Goal: Obtain resource: Download file/media

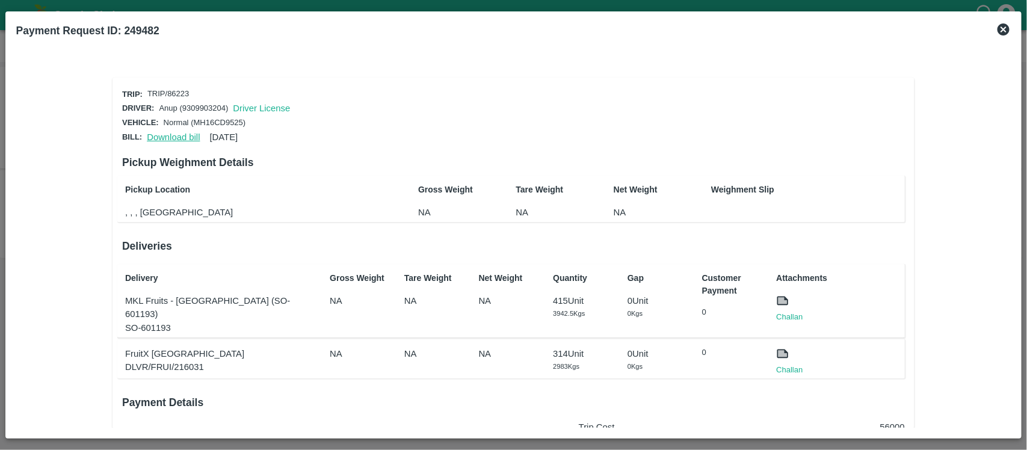
click at [176, 133] on link "Download bill" at bounding box center [173, 137] width 53 height 10
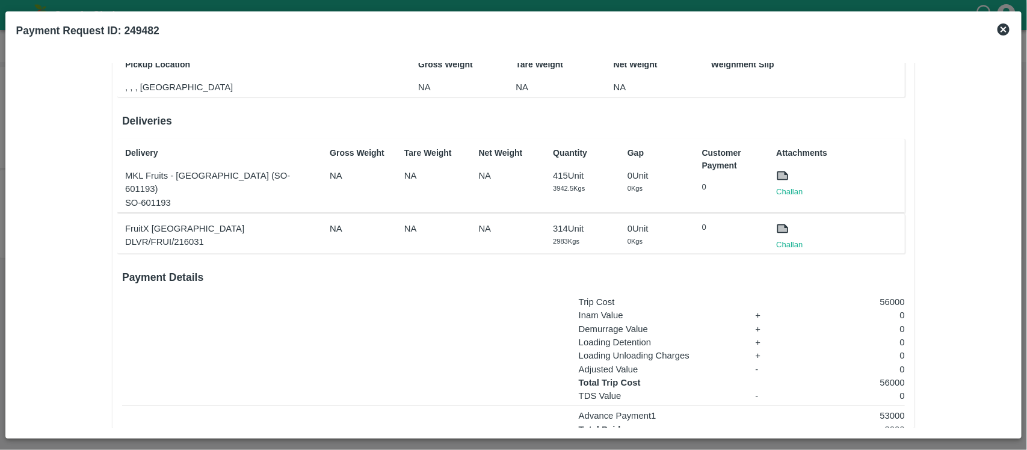
scroll to position [129, 0]
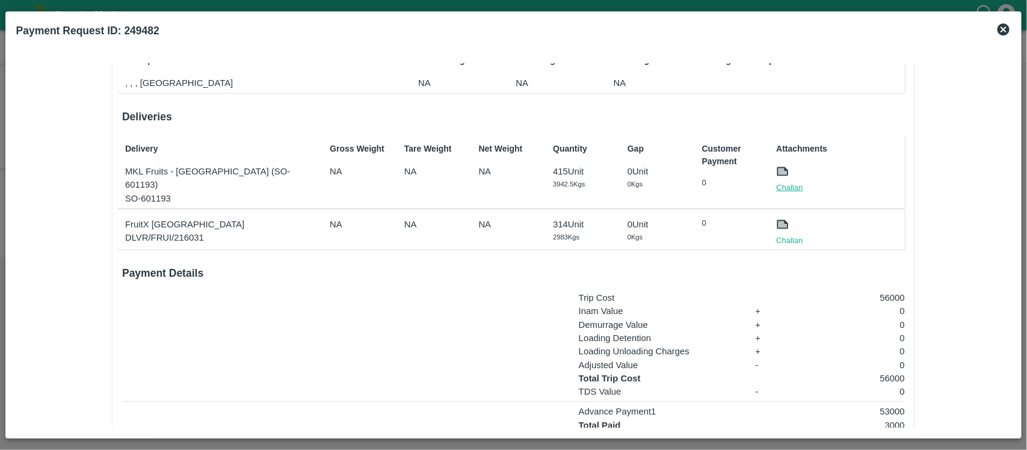
click at [787, 188] on link "Challan" at bounding box center [789, 188] width 26 height 12
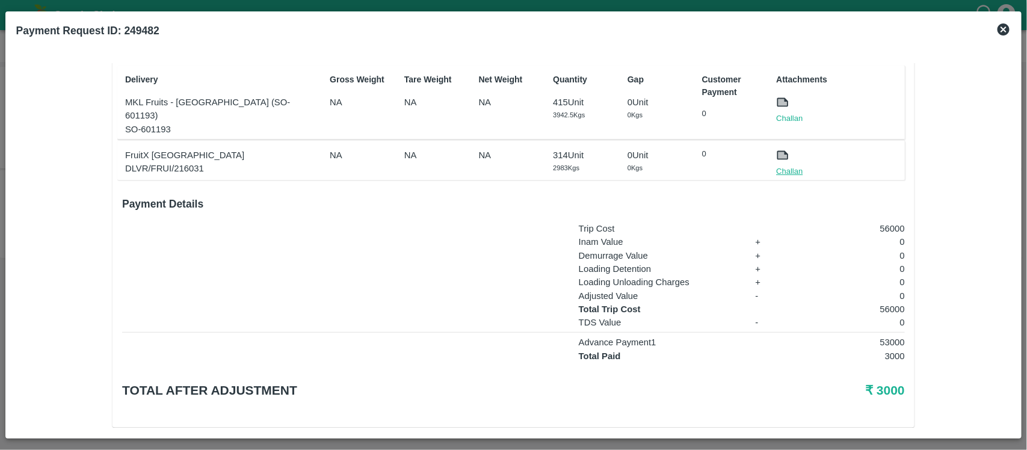
click at [777, 165] on link "Challan" at bounding box center [789, 171] width 26 height 12
click at [558, 100] on p "415 Unit" at bounding box center [583, 102] width 60 height 13
copy p "415"
click at [559, 149] on p "314 Unit" at bounding box center [583, 155] width 60 height 13
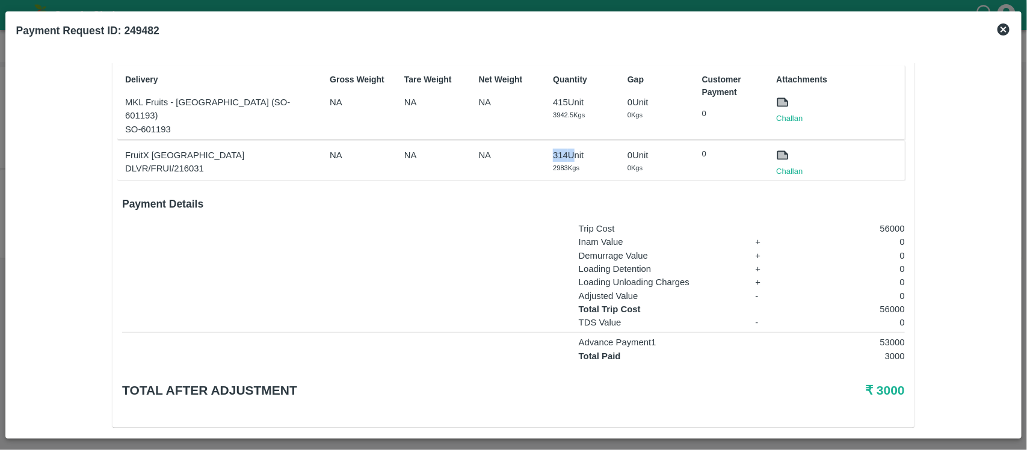
click at [559, 149] on p "314 Unit" at bounding box center [583, 155] width 60 height 13
copy p "314"
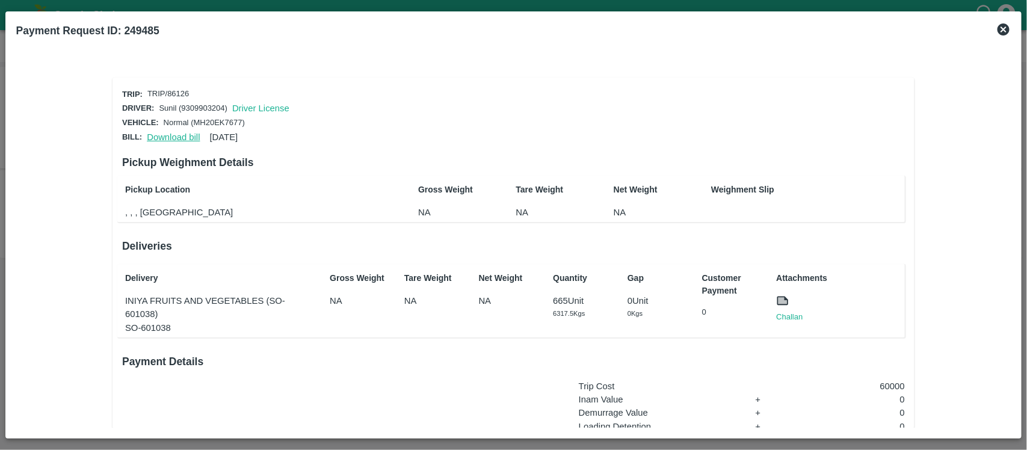
click at [171, 133] on link "Download bill" at bounding box center [173, 137] width 53 height 10
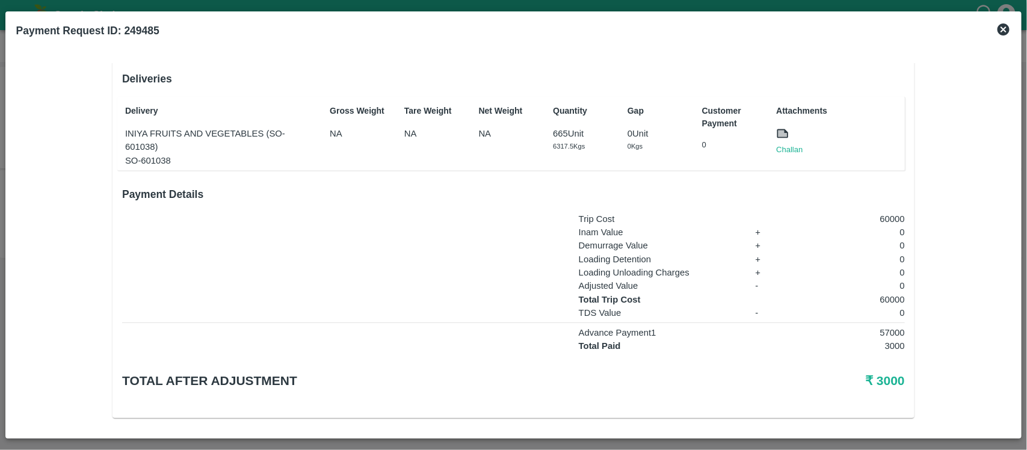
scroll to position [168, 0]
click at [787, 146] on link "Challan" at bounding box center [789, 149] width 26 height 12
click at [891, 298] on p "60000" at bounding box center [850, 298] width 109 height 13
copy p "60000"
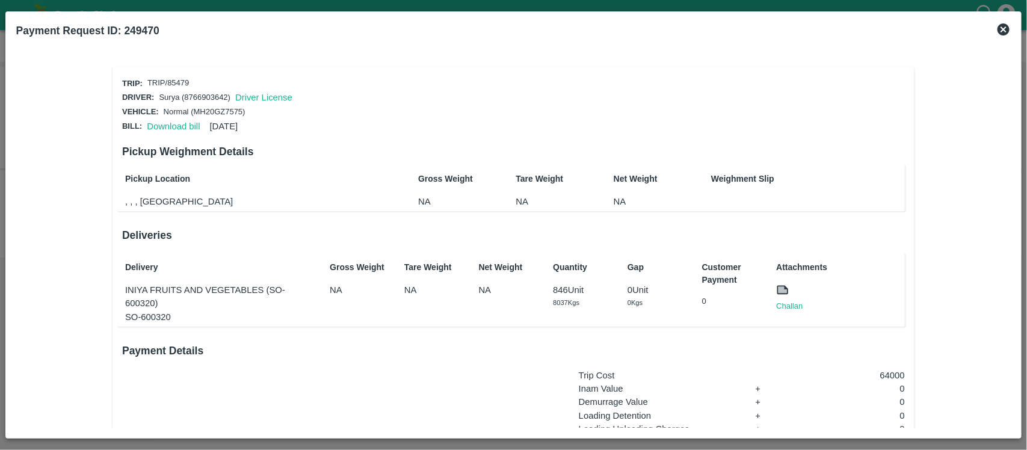
scroll to position [10, 0]
click at [168, 122] on link "Download bill" at bounding box center [173, 127] width 53 height 10
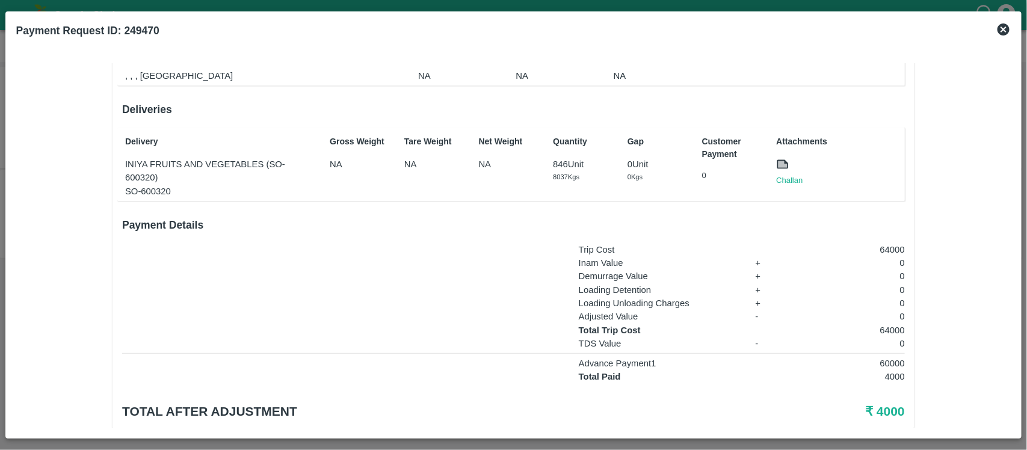
scroll to position [168, 0]
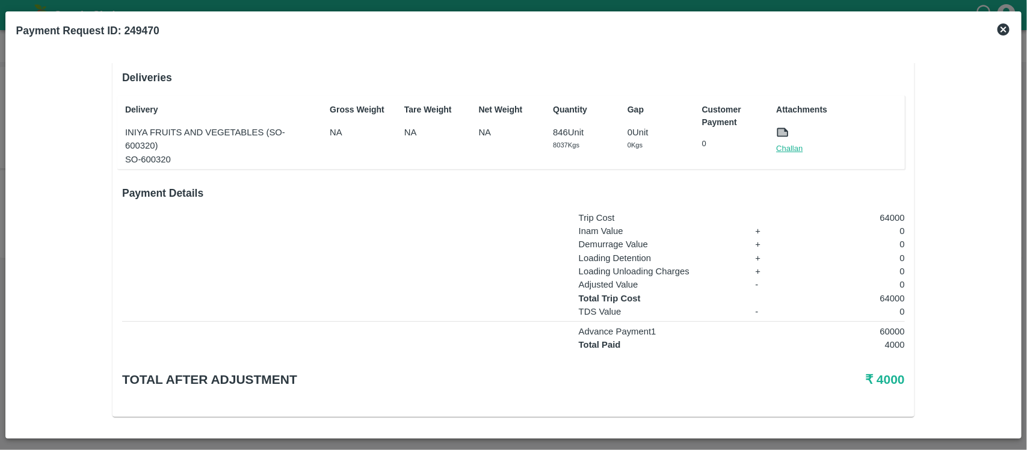
click at [783, 146] on link "Challan" at bounding box center [789, 149] width 26 height 12
click at [885, 296] on p "64000" at bounding box center [850, 298] width 109 height 13
copy p "64000"
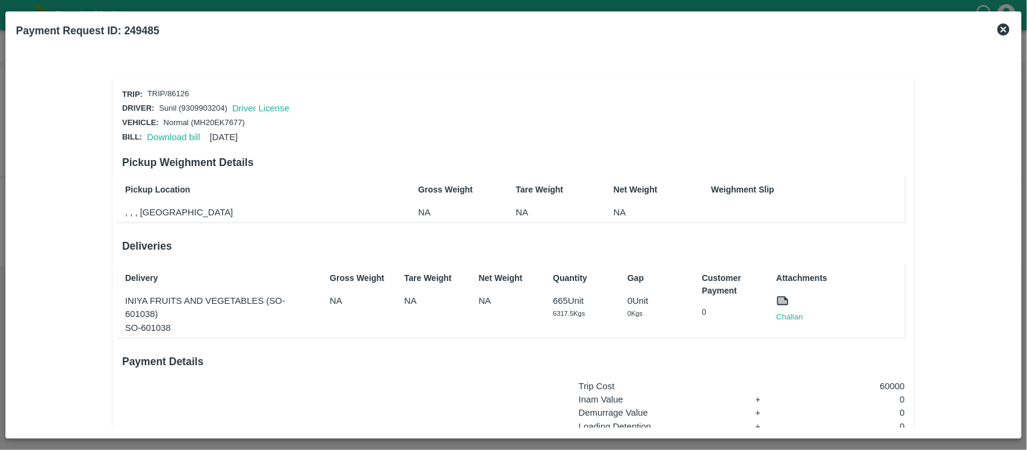
click at [147, 25] on b "Payment Request ID: 249485" at bounding box center [87, 31] width 143 height 12
copy b "249485"
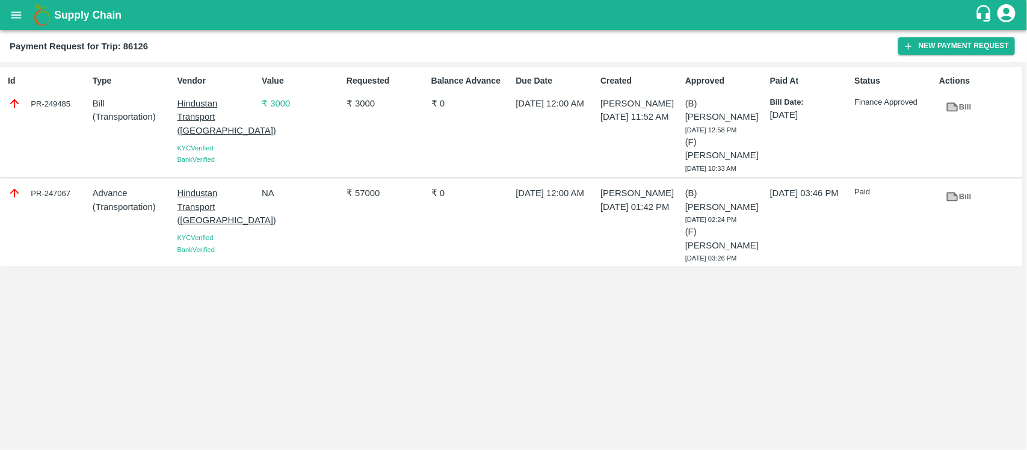
click at [65, 186] on div "PR-247067" at bounding box center [48, 192] width 80 height 13
copy div "247067"
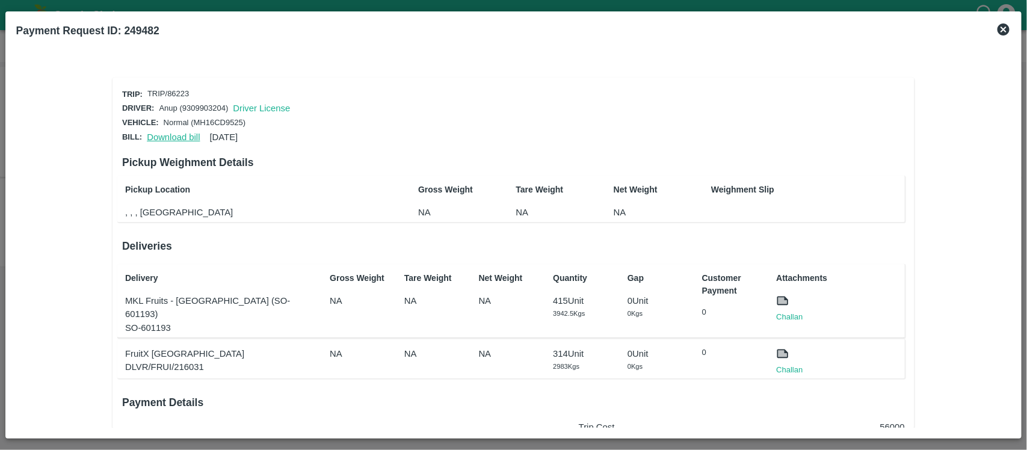
click at [170, 132] on link "Download bill" at bounding box center [173, 137] width 53 height 10
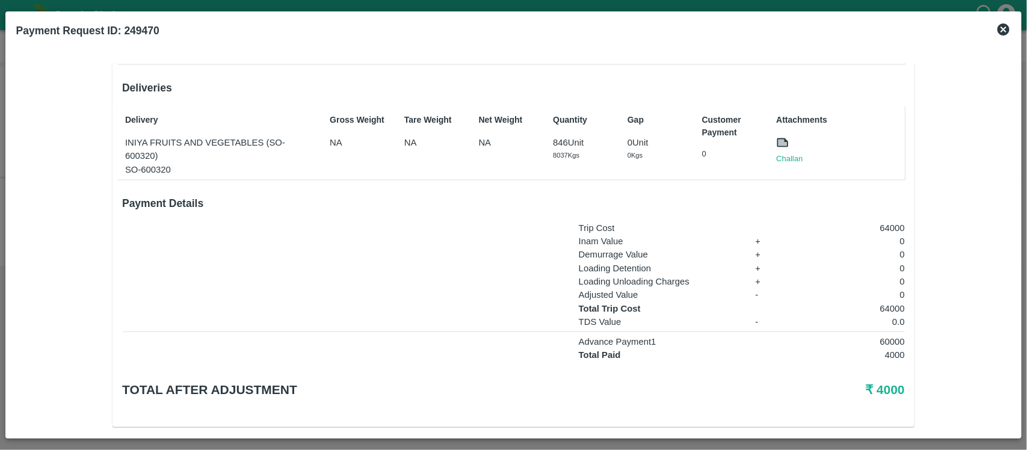
scroll to position [168, 0]
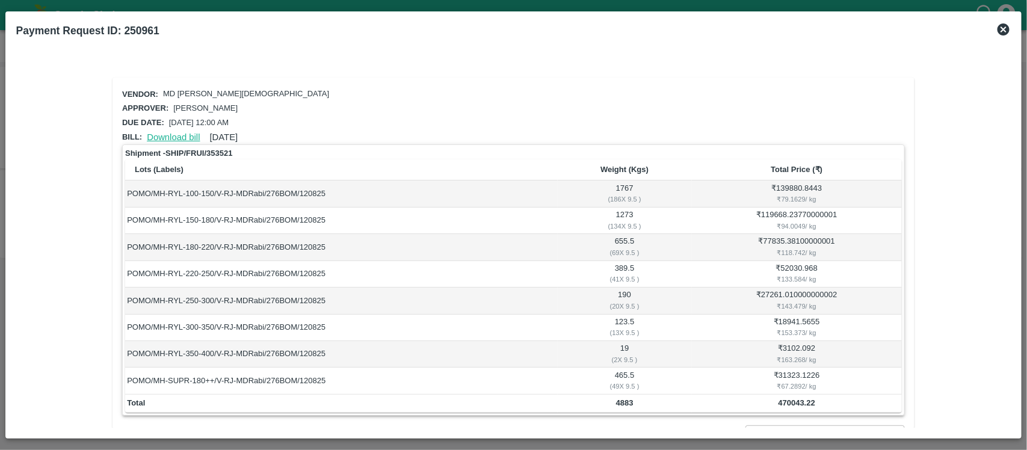
click at [182, 134] on link "Download bill" at bounding box center [173, 137] width 53 height 10
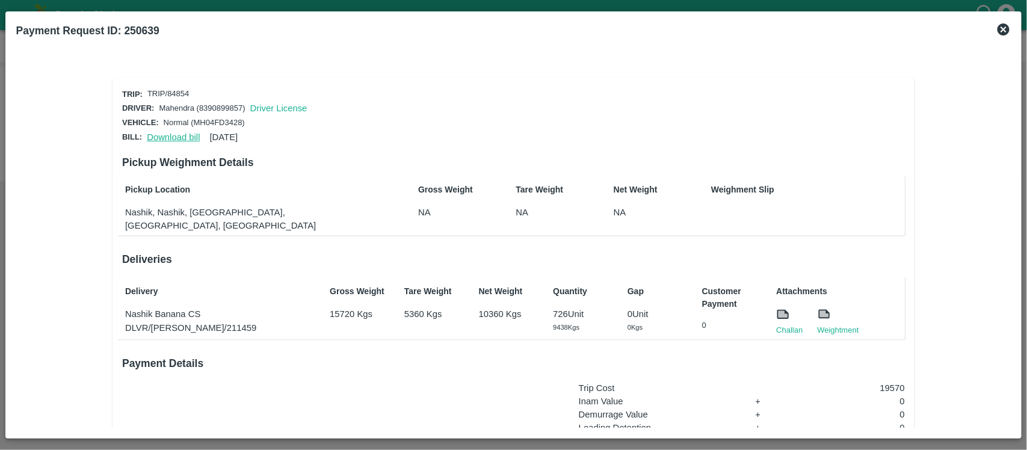
click at [178, 132] on link "Download bill" at bounding box center [173, 137] width 53 height 10
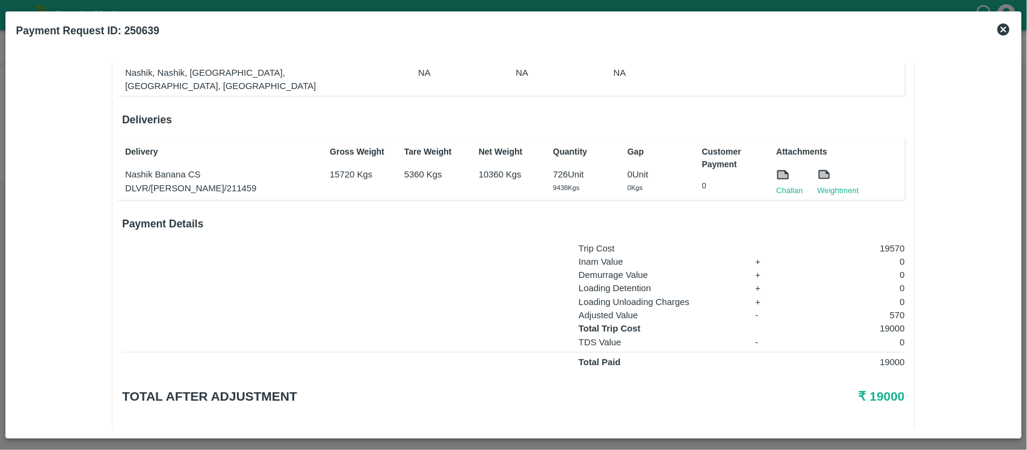
scroll to position [143, 0]
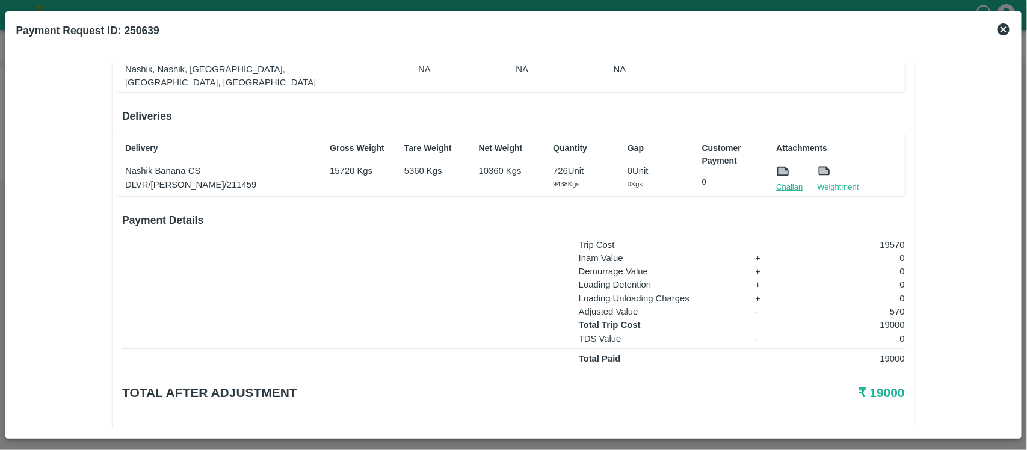
click at [789, 181] on link "Challan" at bounding box center [789, 187] width 26 height 12
click at [881, 318] on p "19000" at bounding box center [850, 324] width 109 height 13
copy p "19000"
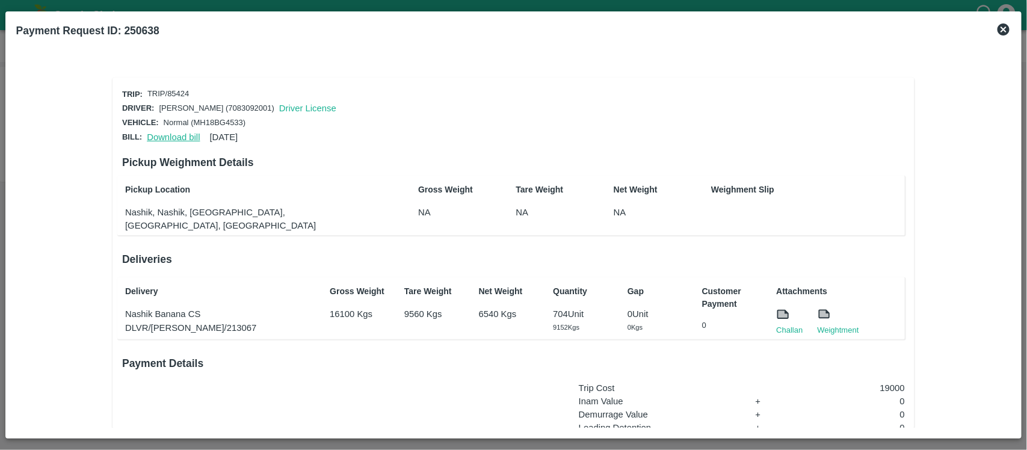
click at [173, 133] on link "Download bill" at bounding box center [173, 137] width 53 height 10
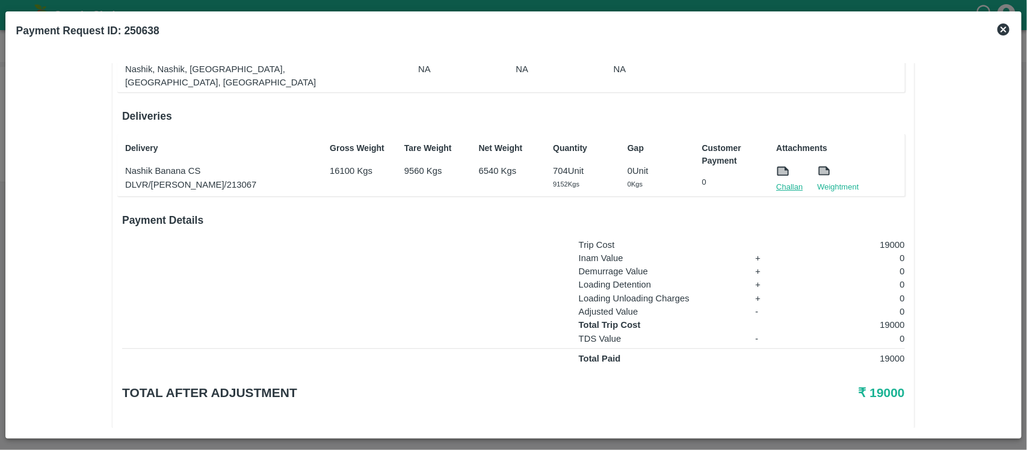
click at [789, 181] on link "Challan" at bounding box center [789, 187] width 26 height 12
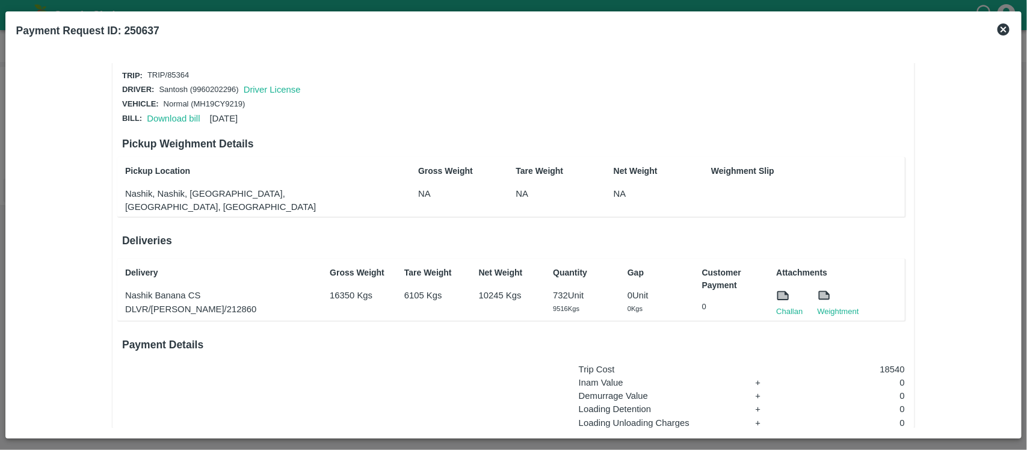
scroll to position [19, 0]
click at [170, 113] on link "Download bill" at bounding box center [173, 118] width 53 height 10
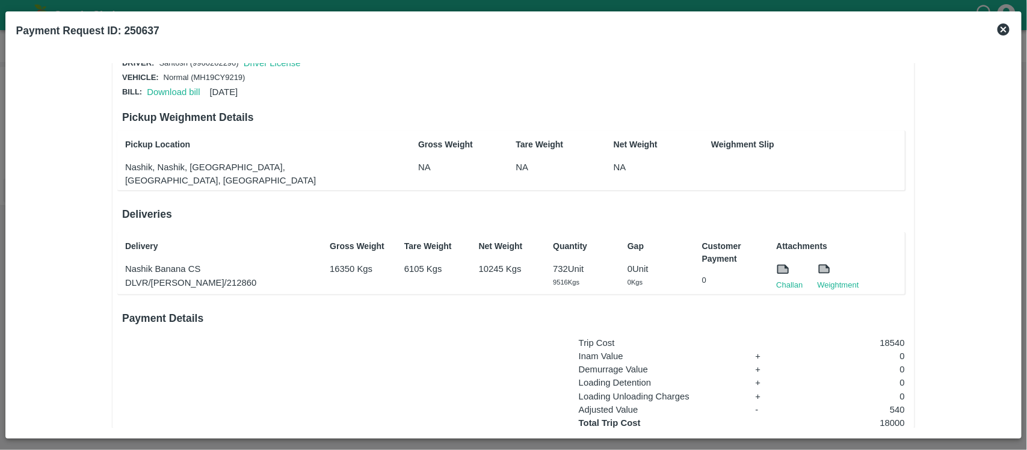
scroll to position [143, 0]
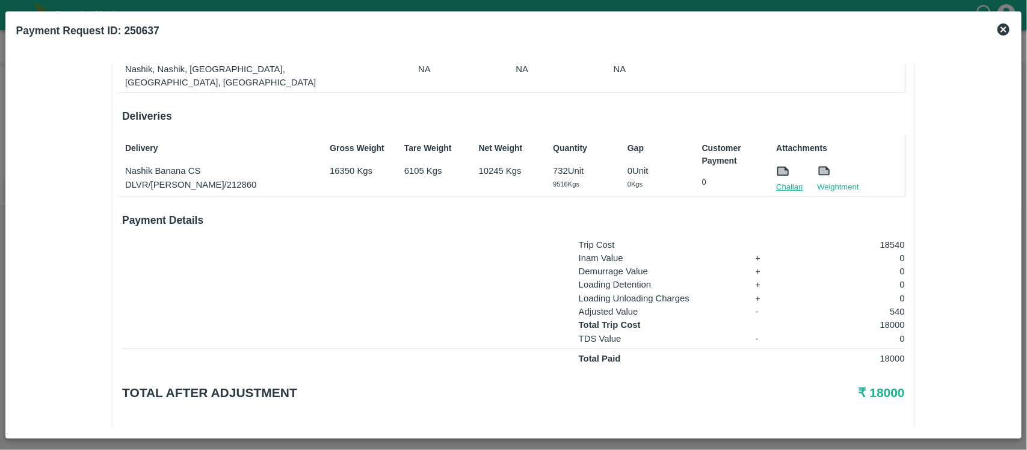
click at [786, 181] on link "Challan" at bounding box center [789, 187] width 26 height 12
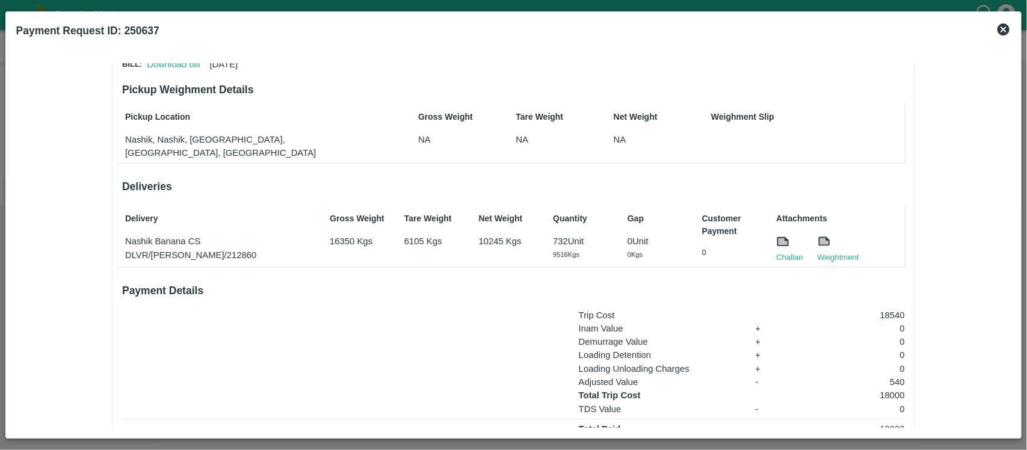
scroll to position [72, 0]
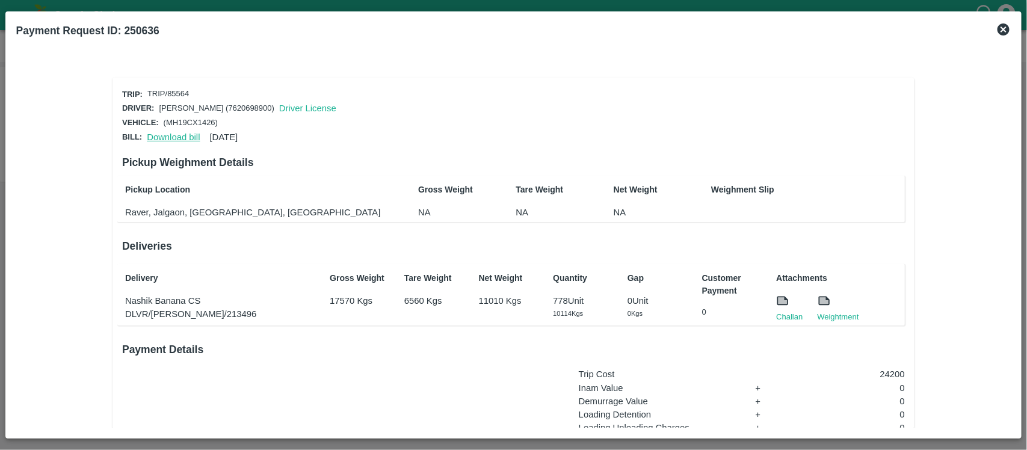
click at [171, 136] on link "Download bill" at bounding box center [173, 137] width 53 height 10
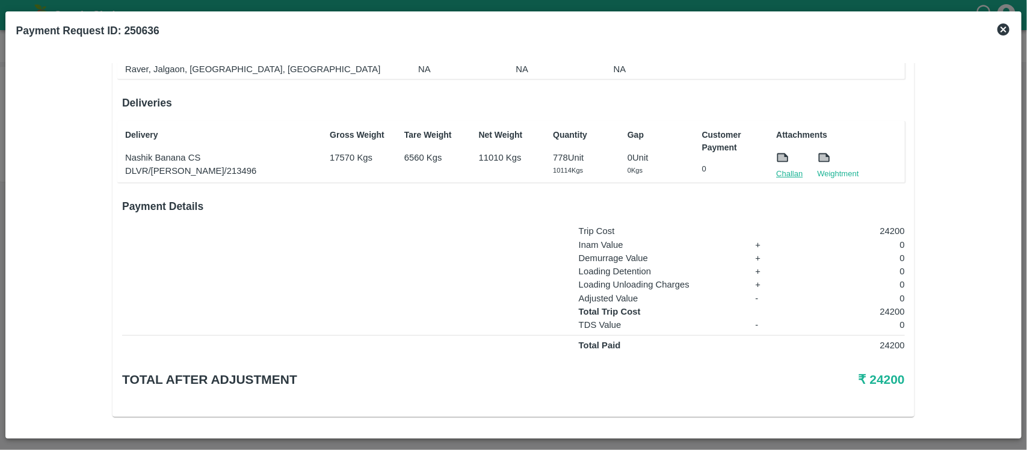
click at [783, 172] on link "Challan" at bounding box center [789, 174] width 26 height 12
click at [891, 305] on p "24200" at bounding box center [850, 311] width 109 height 13
copy p "24200"
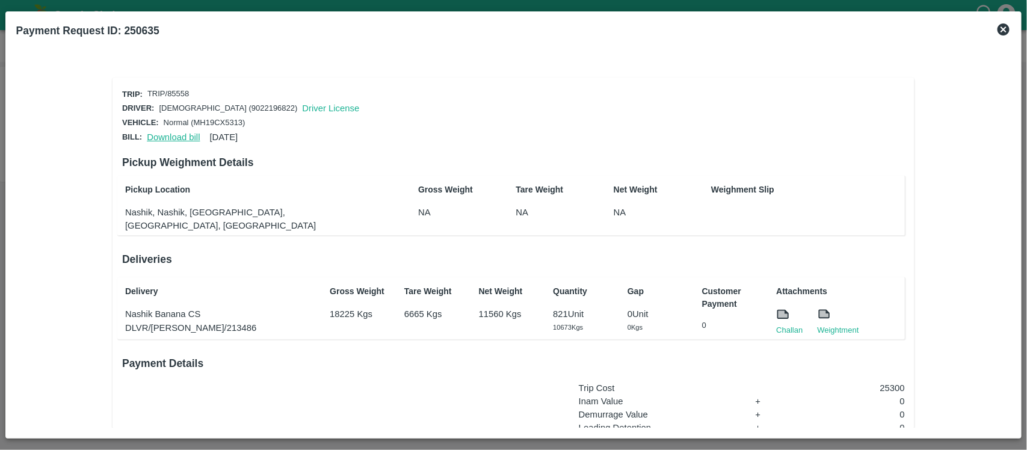
click at [170, 137] on link "Download bill" at bounding box center [173, 137] width 53 height 10
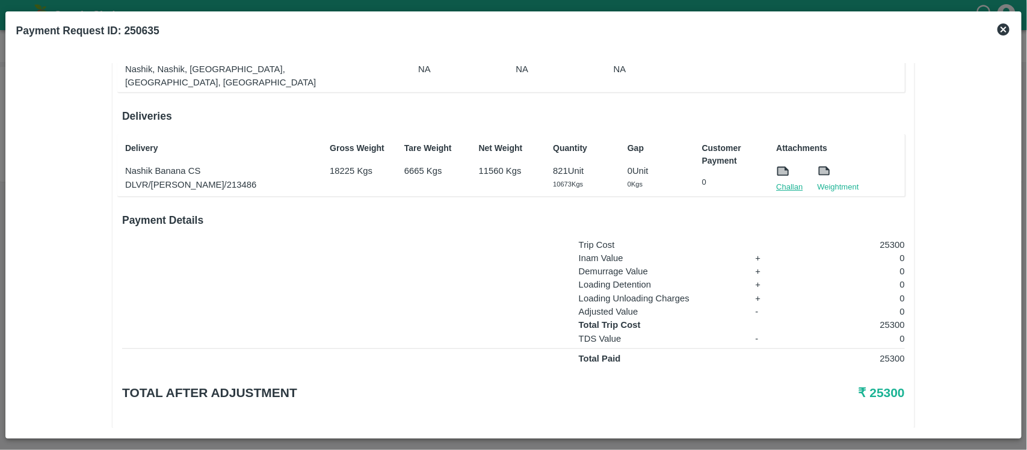
click at [793, 181] on link "Challan" at bounding box center [789, 187] width 26 height 12
click at [882, 318] on p "25300" at bounding box center [850, 324] width 109 height 13
copy p "25300"
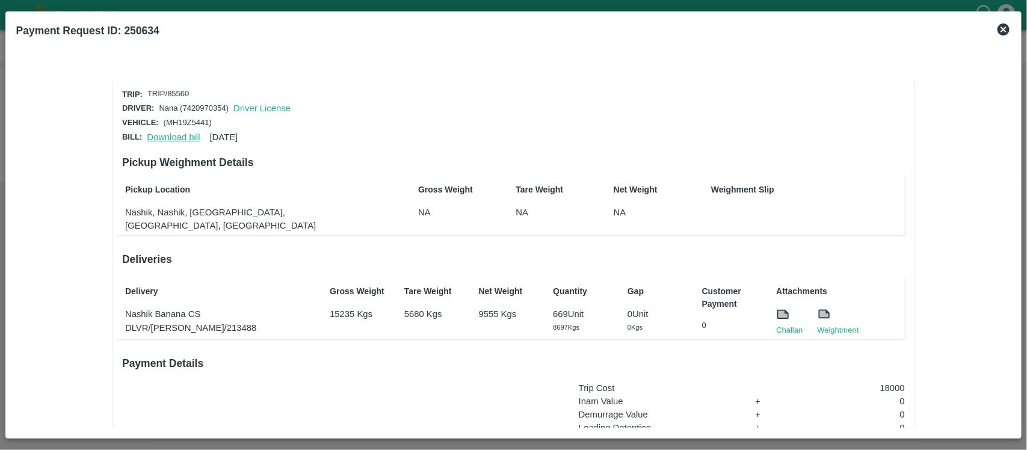
click at [176, 132] on link "Download bill" at bounding box center [173, 137] width 53 height 10
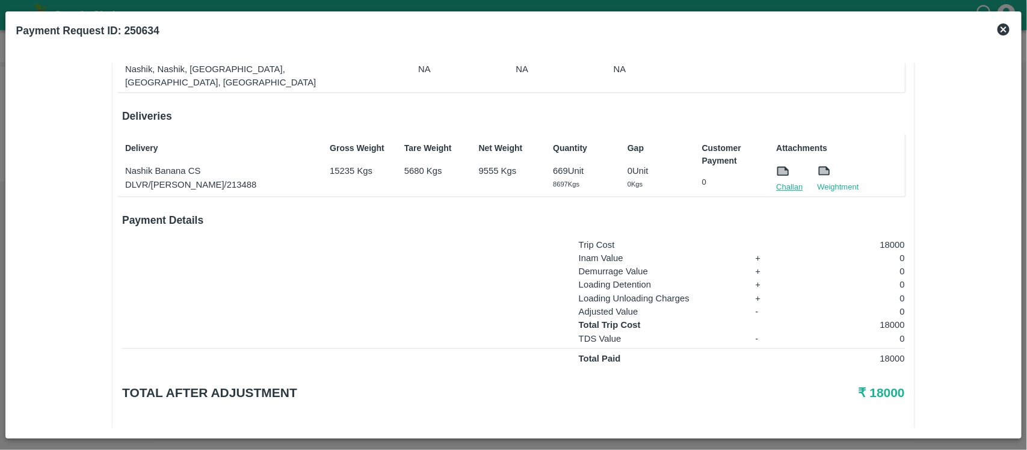
click at [782, 181] on link "Challan" at bounding box center [789, 187] width 26 height 12
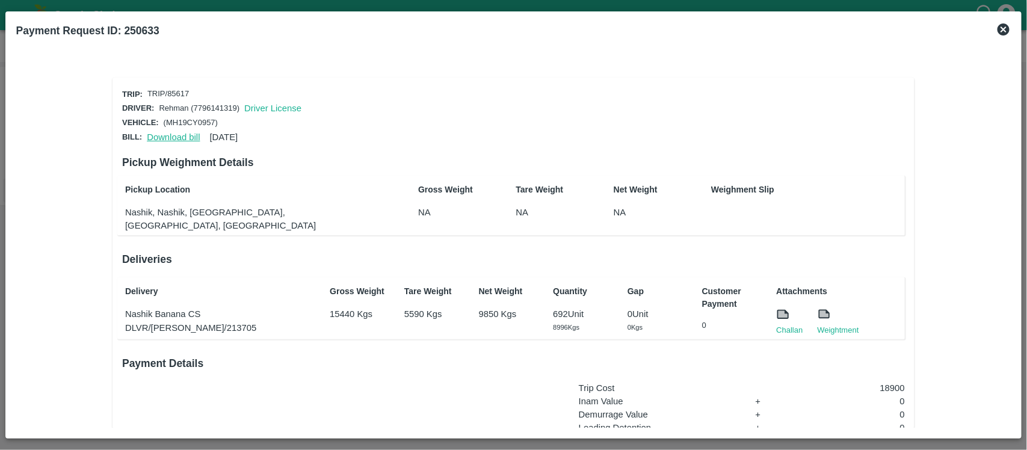
click at [185, 137] on link "Download bill" at bounding box center [173, 137] width 53 height 10
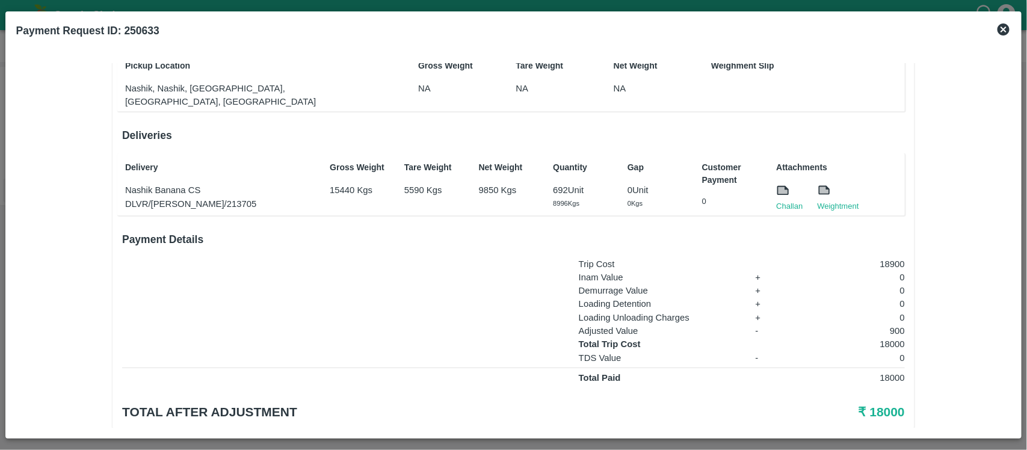
scroll to position [136, 0]
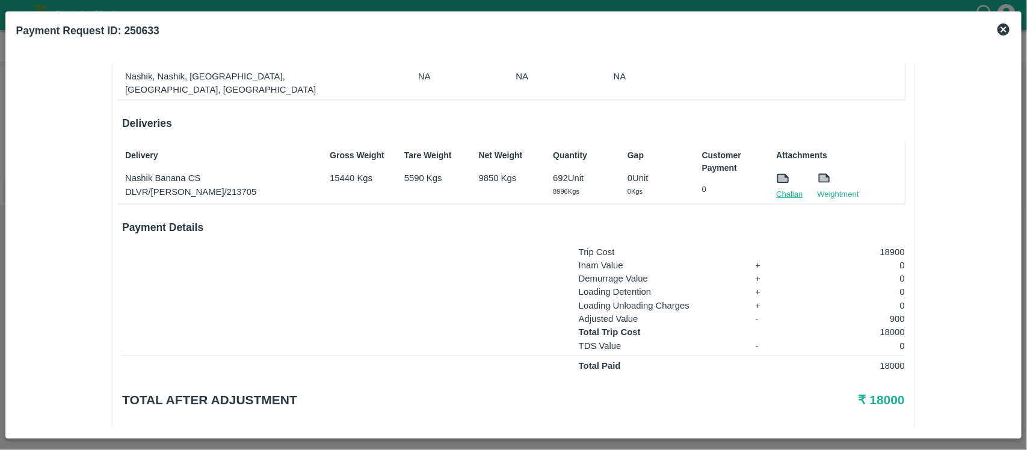
click at [800, 188] on link "Challan" at bounding box center [789, 194] width 26 height 12
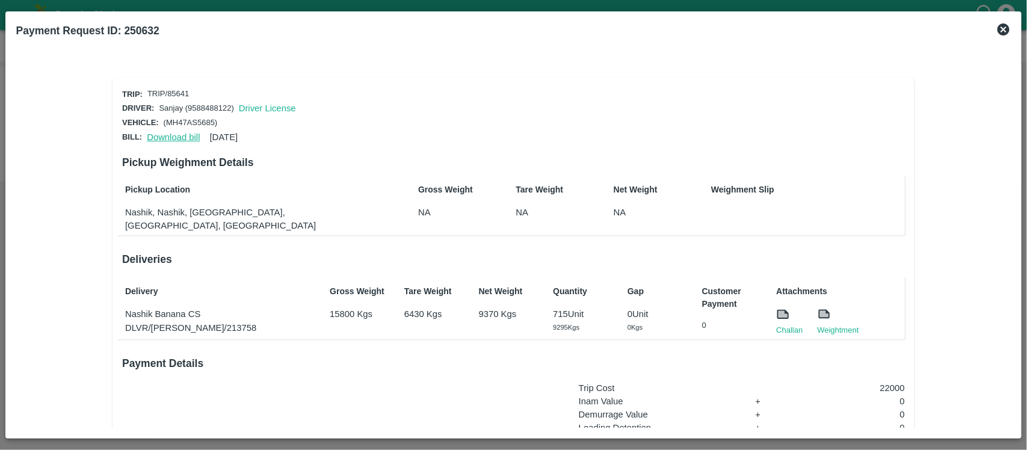
click at [173, 134] on link "Download bill" at bounding box center [173, 137] width 53 height 10
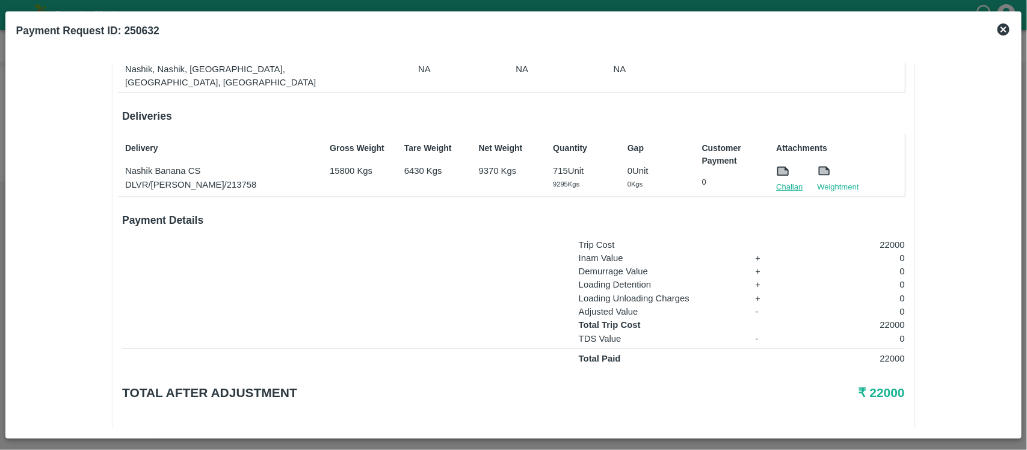
click at [790, 181] on link "Challan" at bounding box center [789, 187] width 26 height 12
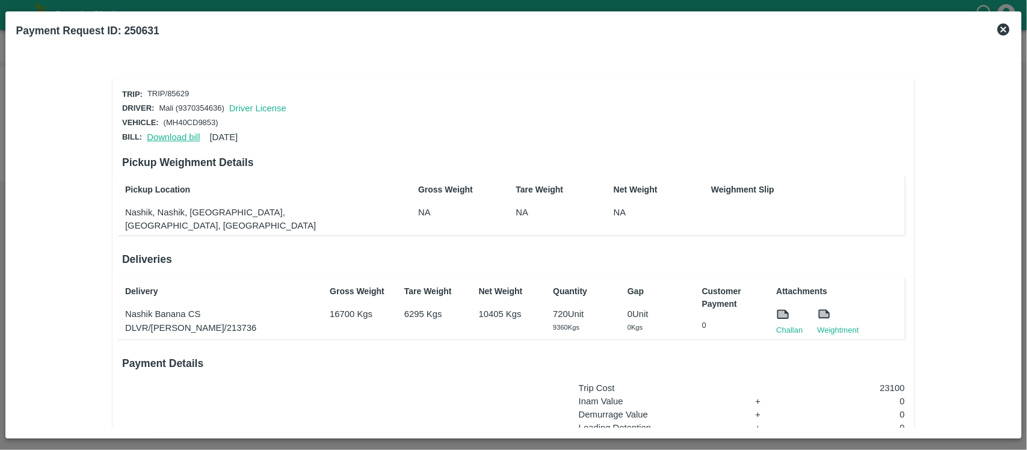
click at [181, 134] on link "Download bill" at bounding box center [173, 137] width 53 height 10
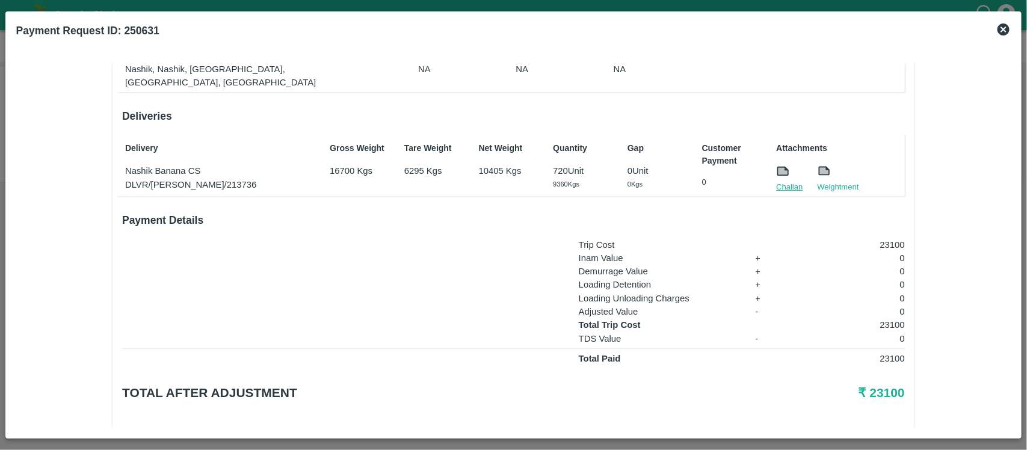
click at [792, 181] on link "Challan" at bounding box center [789, 187] width 26 height 12
click at [888, 318] on p "23100" at bounding box center [850, 324] width 109 height 13
copy p "23100"
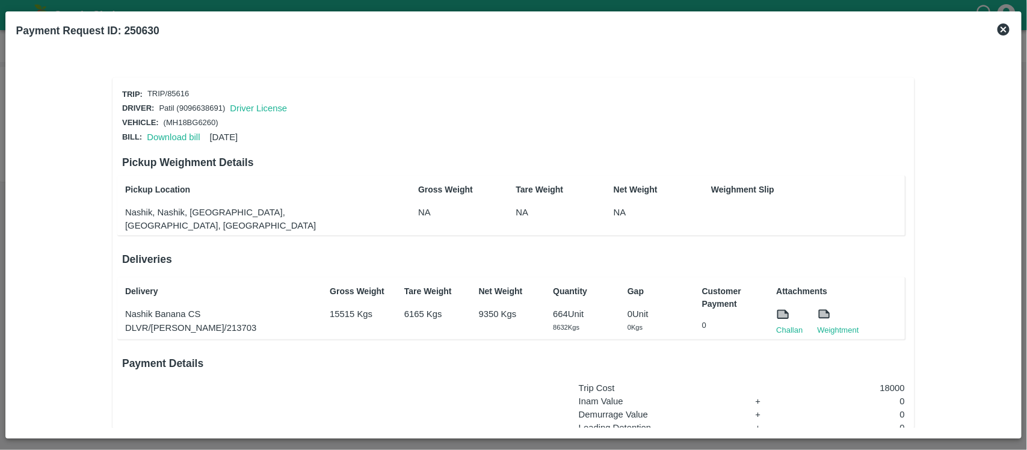
click at [319, 195] on div "Pickup Location [GEOGRAPHIC_DATA], [GEOGRAPHIC_DATA], [GEOGRAPHIC_DATA], [GEOGR…" at bounding box center [250, 206] width 260 height 54
click at [168, 134] on link "Download bill" at bounding box center [173, 137] width 53 height 10
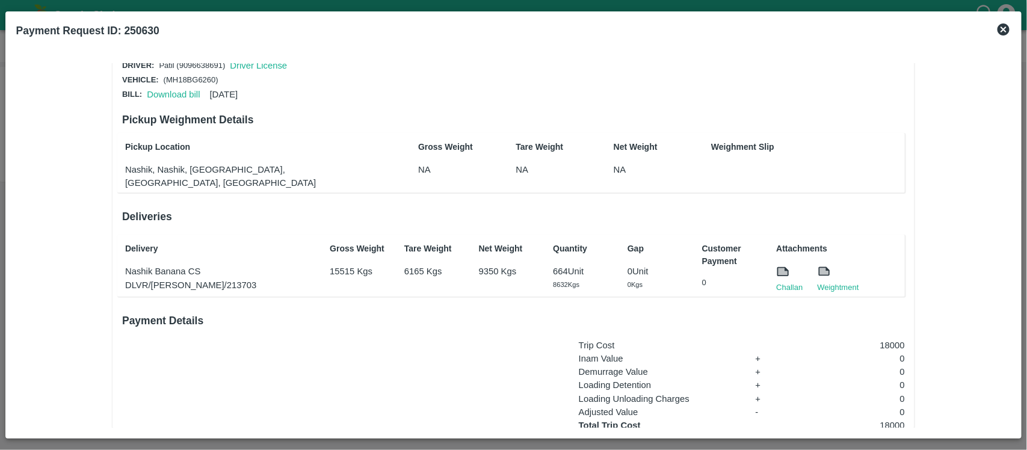
scroll to position [43, 0]
click at [797, 281] on link "Challan" at bounding box center [789, 287] width 26 height 12
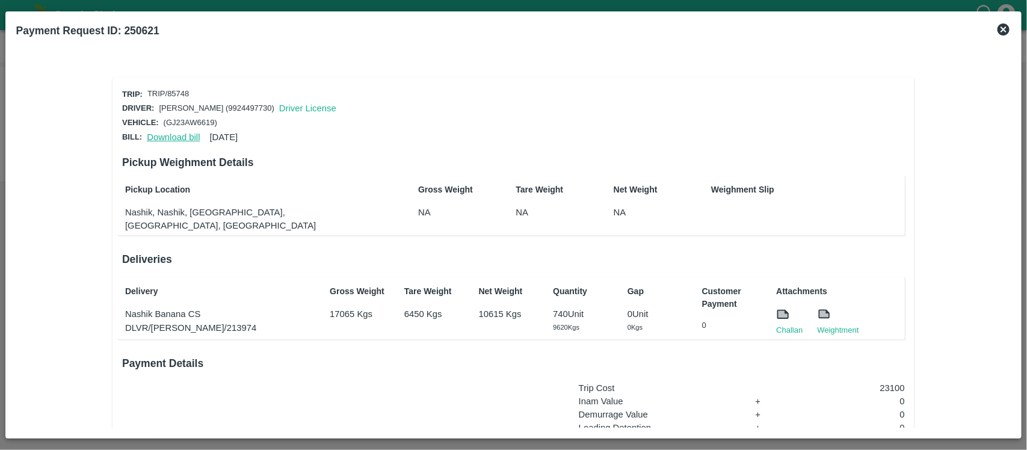
click at [175, 133] on link "Download bill" at bounding box center [173, 137] width 53 height 10
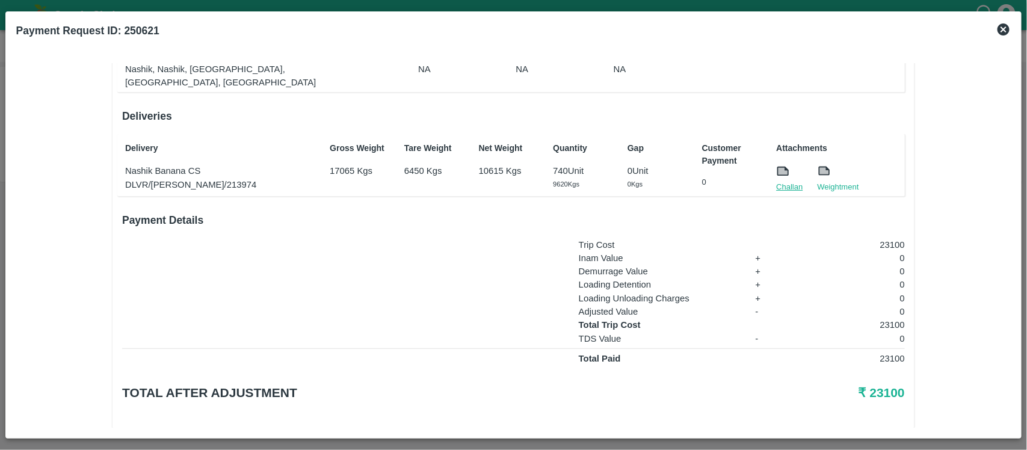
click at [784, 181] on link "Challan" at bounding box center [789, 187] width 26 height 12
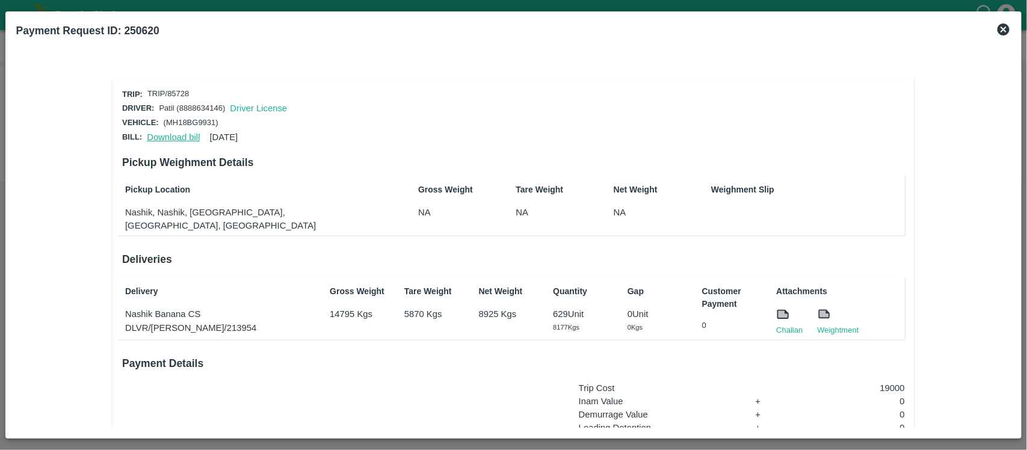
click at [173, 135] on link "Download bill" at bounding box center [173, 137] width 53 height 10
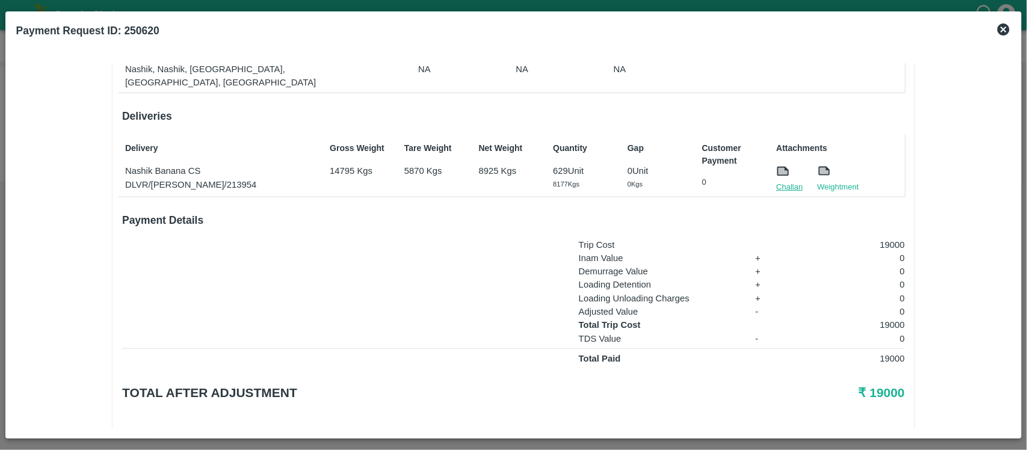
click at [792, 181] on link "Challan" at bounding box center [789, 187] width 26 height 12
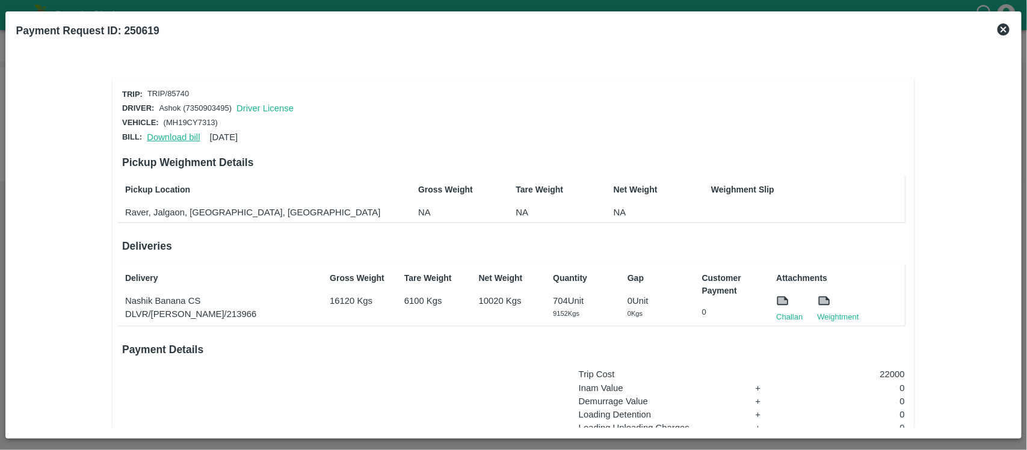
click at [166, 136] on link "Download bill" at bounding box center [173, 137] width 53 height 10
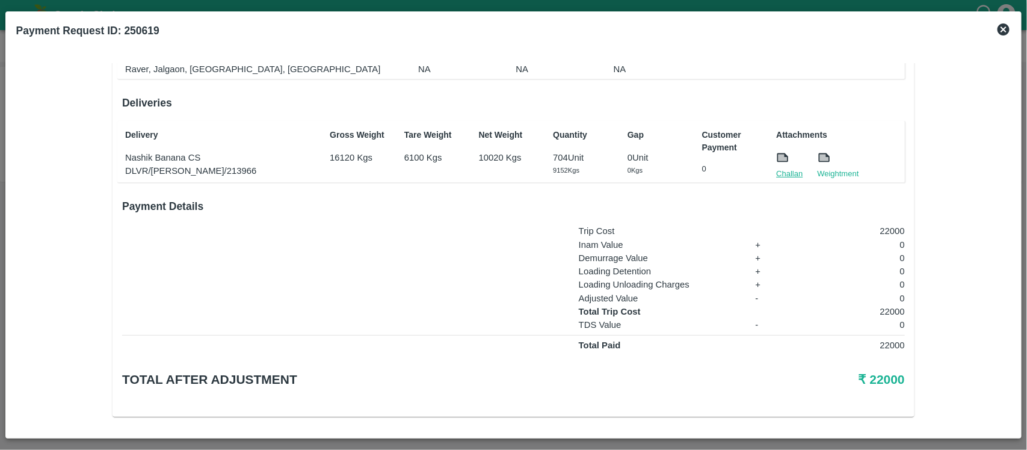
click at [791, 170] on link "Challan" at bounding box center [789, 174] width 26 height 12
click at [891, 307] on p "22000" at bounding box center [850, 311] width 109 height 13
copy p "22000"
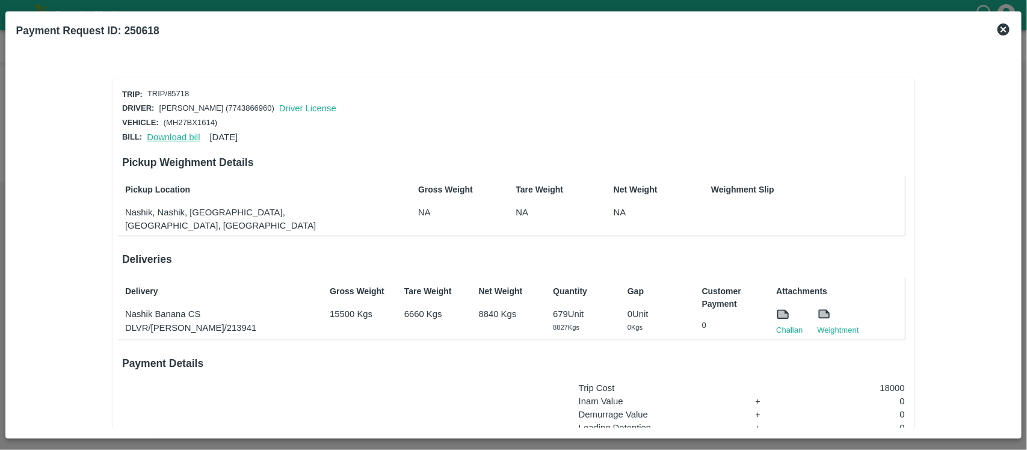
click at [180, 132] on link "Download bill" at bounding box center [173, 137] width 53 height 10
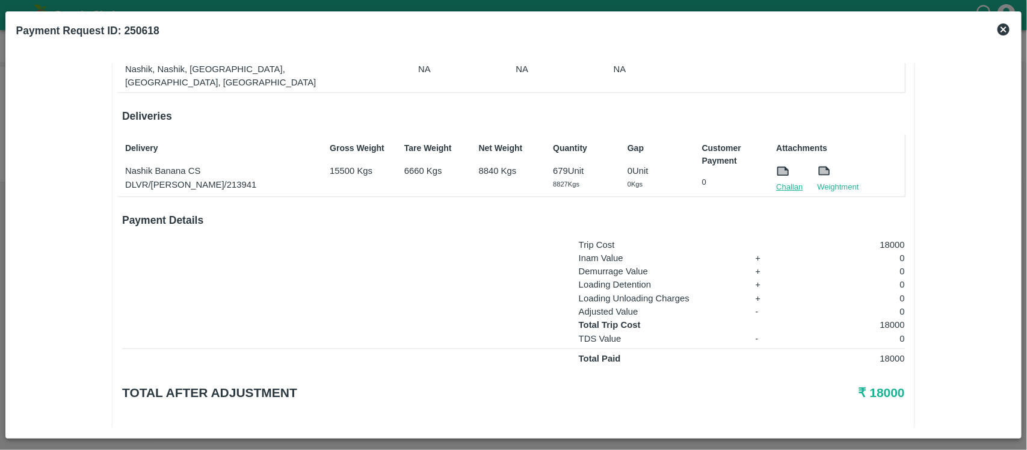
click at [776, 181] on link "Challan" at bounding box center [789, 187] width 26 height 12
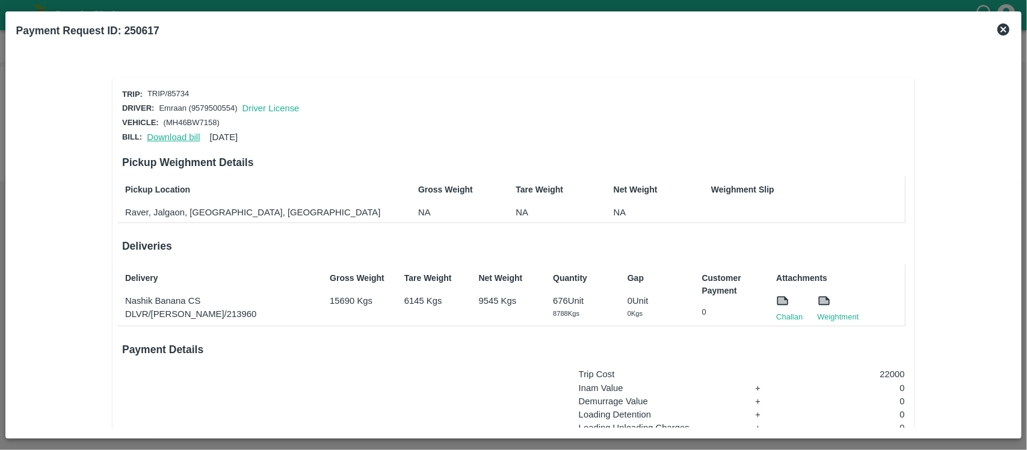
click at [167, 136] on link "Download bill" at bounding box center [173, 137] width 53 height 10
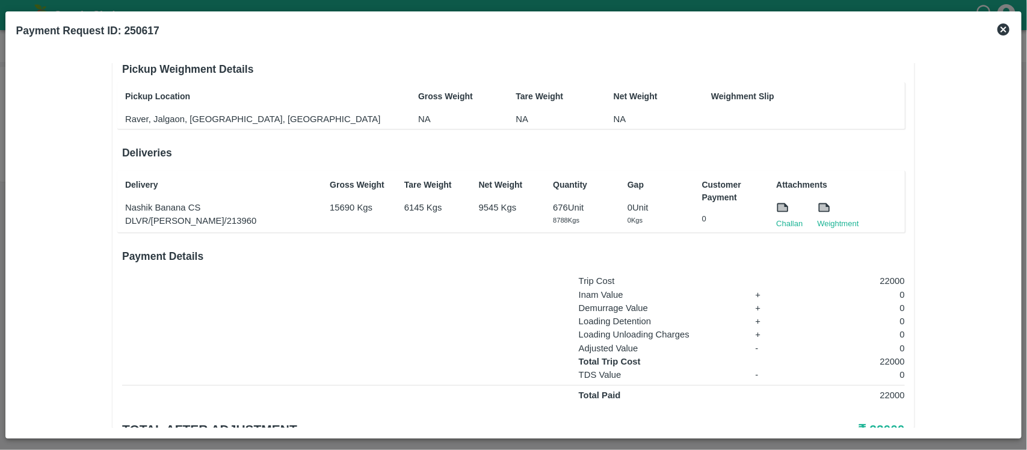
scroll to position [131, 0]
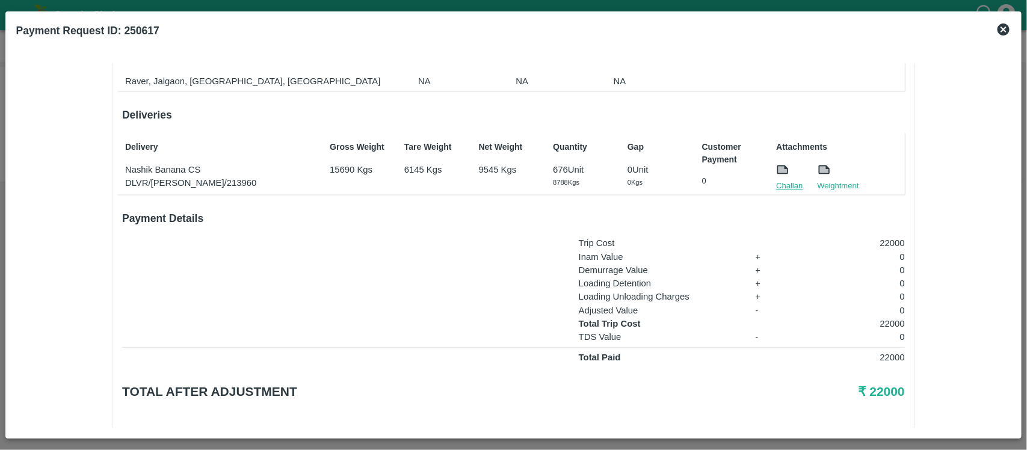
click at [789, 182] on link "Challan" at bounding box center [789, 186] width 26 height 12
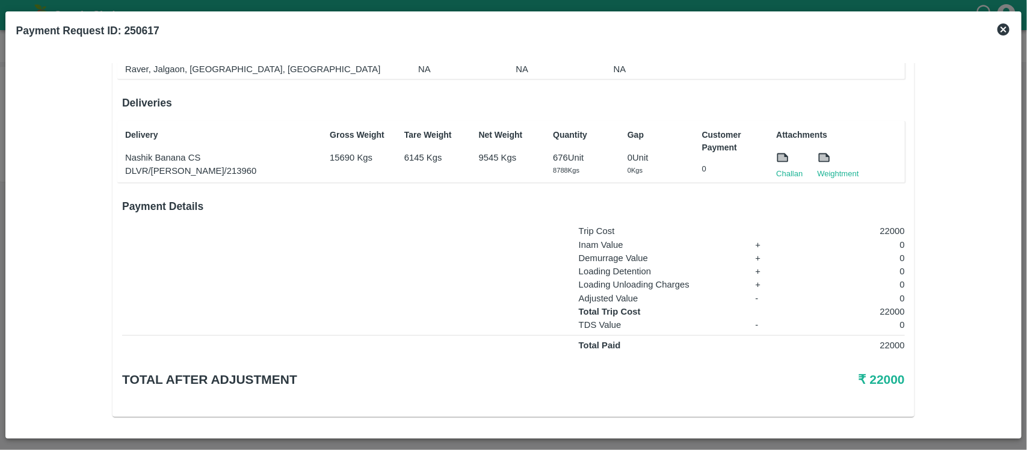
click at [891, 305] on p "22000" at bounding box center [850, 311] width 109 height 13
copy p "22000"
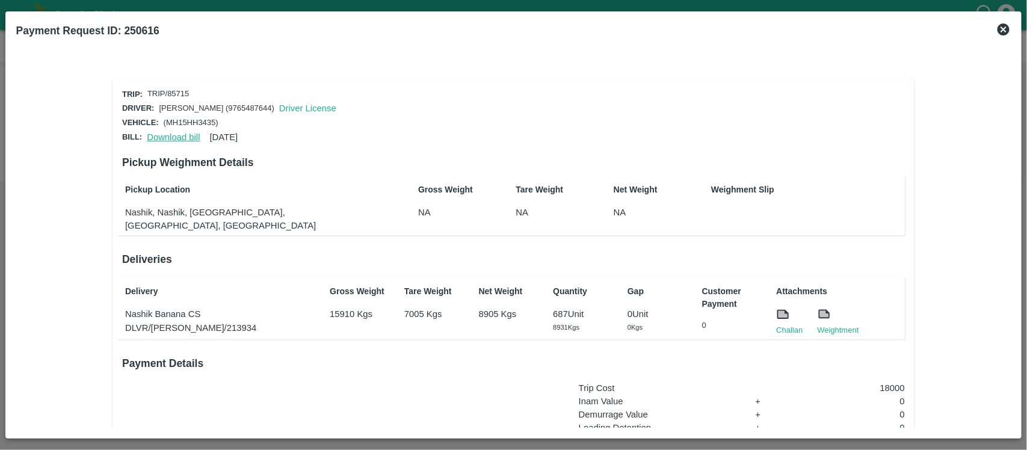
click at [177, 139] on link "Download bill" at bounding box center [173, 137] width 53 height 10
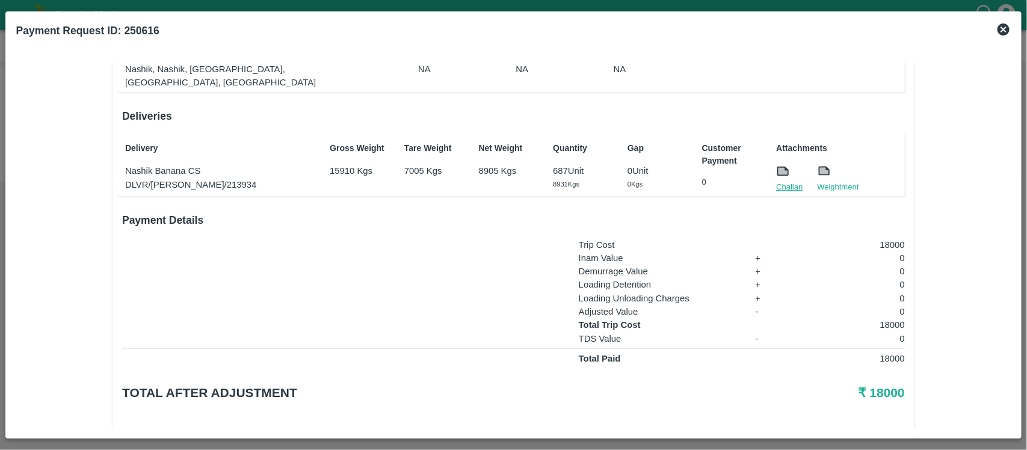
click at [792, 181] on link "Challan" at bounding box center [789, 187] width 26 height 12
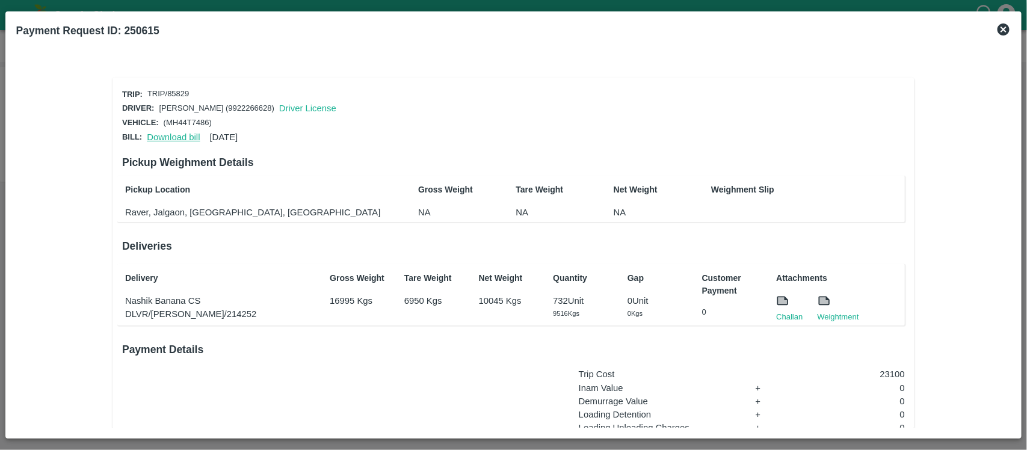
click at [182, 136] on link "Download bill" at bounding box center [173, 137] width 53 height 10
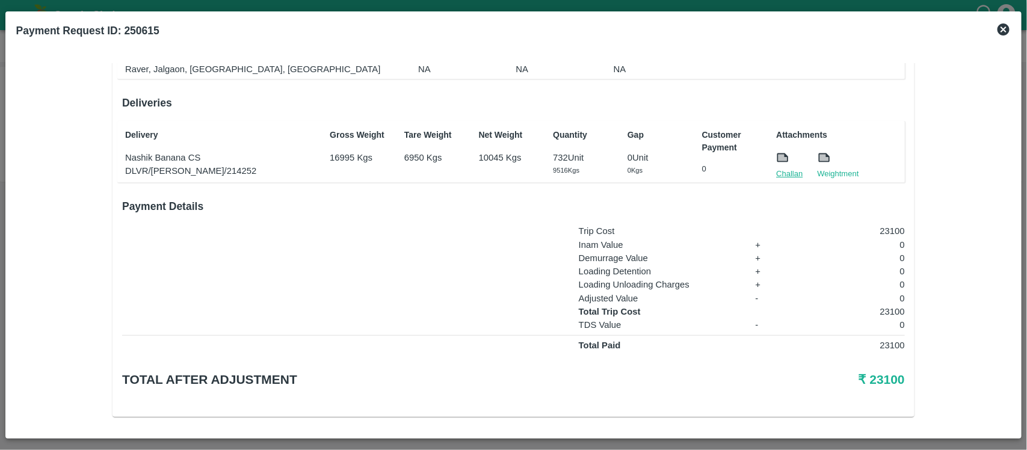
click at [791, 168] on link "Challan" at bounding box center [789, 174] width 26 height 12
click at [891, 311] on p "23100" at bounding box center [850, 311] width 109 height 13
copy p "23100"
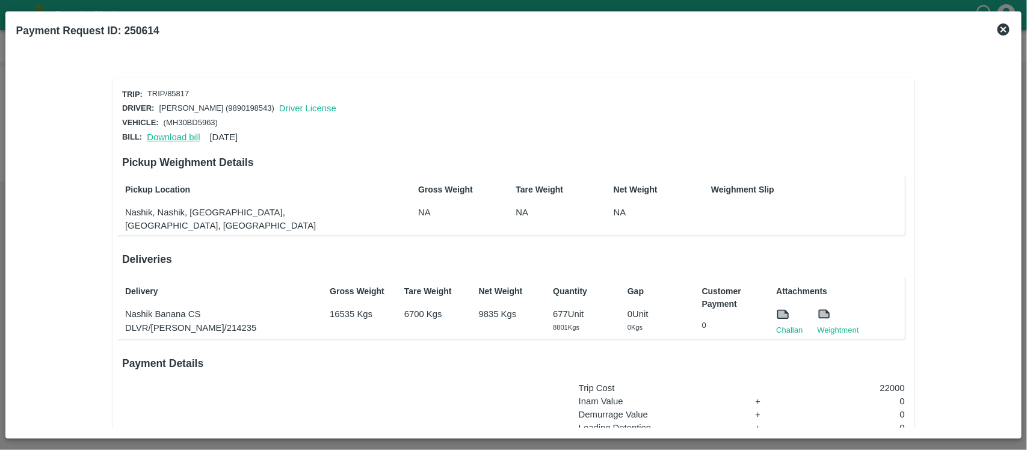
click at [151, 133] on link "Download bill" at bounding box center [173, 137] width 53 height 10
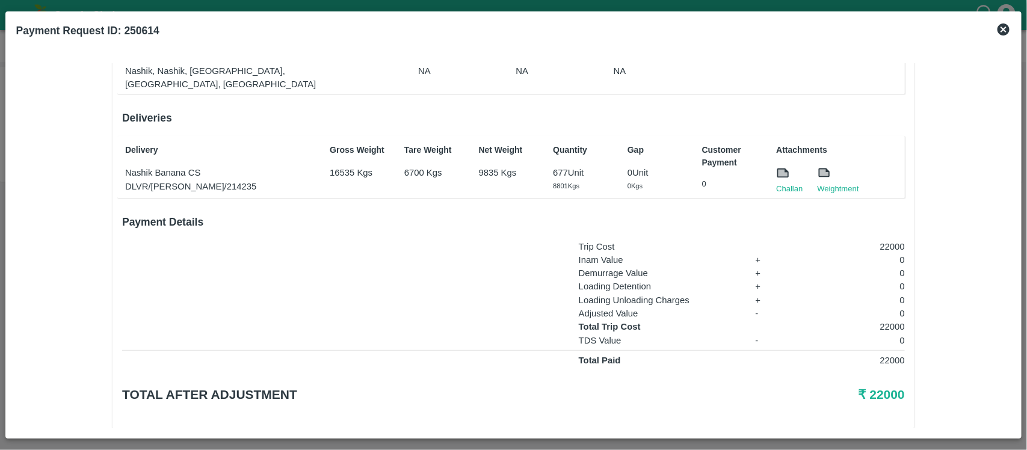
scroll to position [143, 0]
click at [793, 181] on link "Challan" at bounding box center [789, 187] width 26 height 12
click at [889, 318] on p "22000" at bounding box center [850, 324] width 109 height 13
copy p "22000"
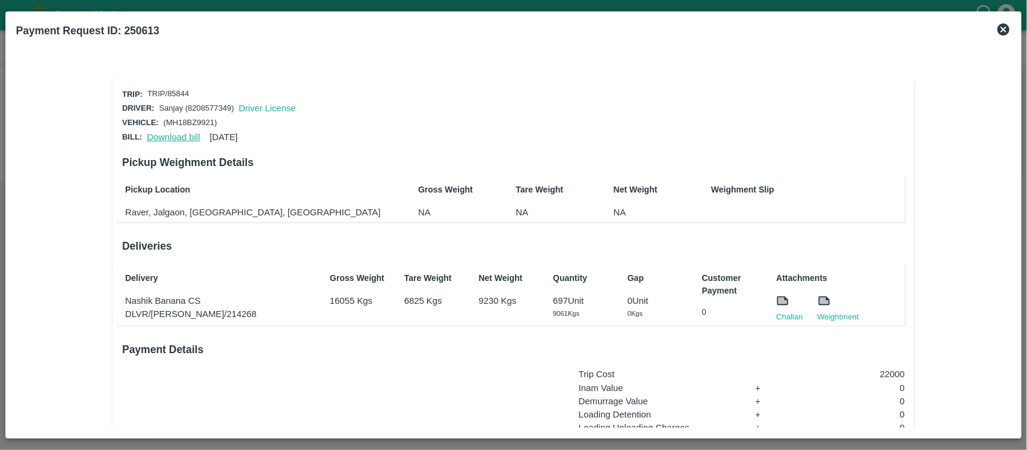
click at [160, 132] on link "Download bill" at bounding box center [173, 137] width 53 height 10
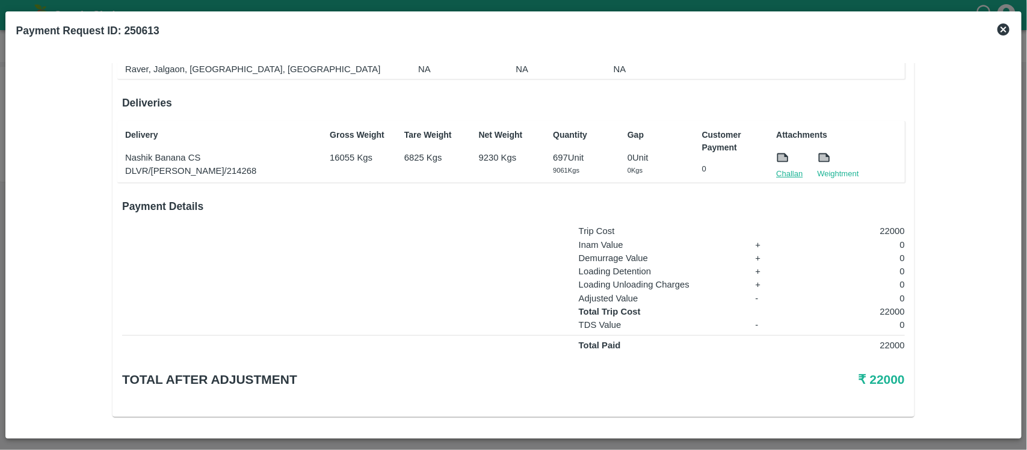
click at [784, 176] on link "Challan" at bounding box center [789, 174] width 26 height 12
click at [896, 310] on p "22000" at bounding box center [850, 311] width 109 height 13
copy p "22000"
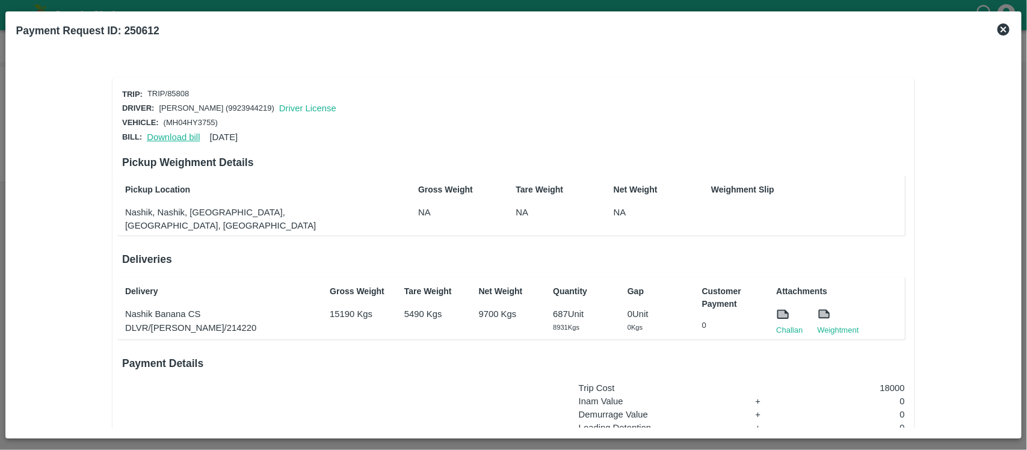
click at [179, 137] on link "Download bill" at bounding box center [173, 137] width 53 height 10
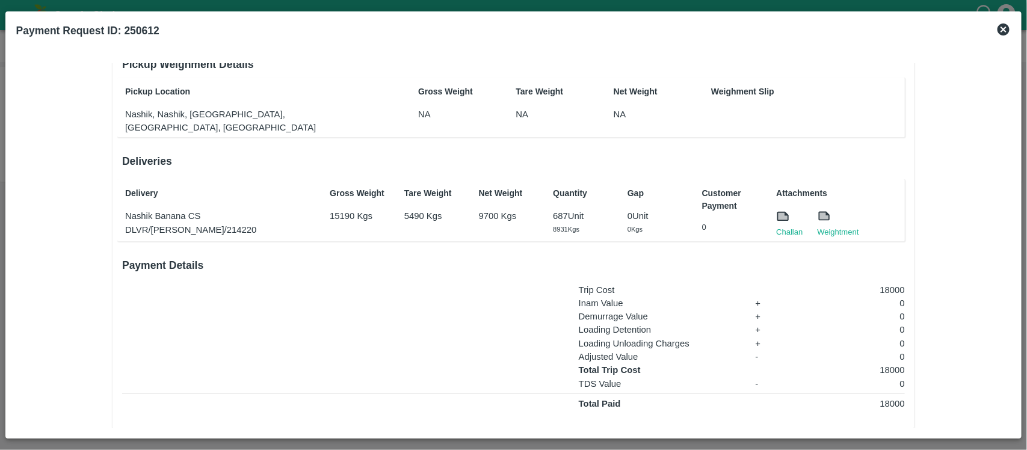
scroll to position [100, 0]
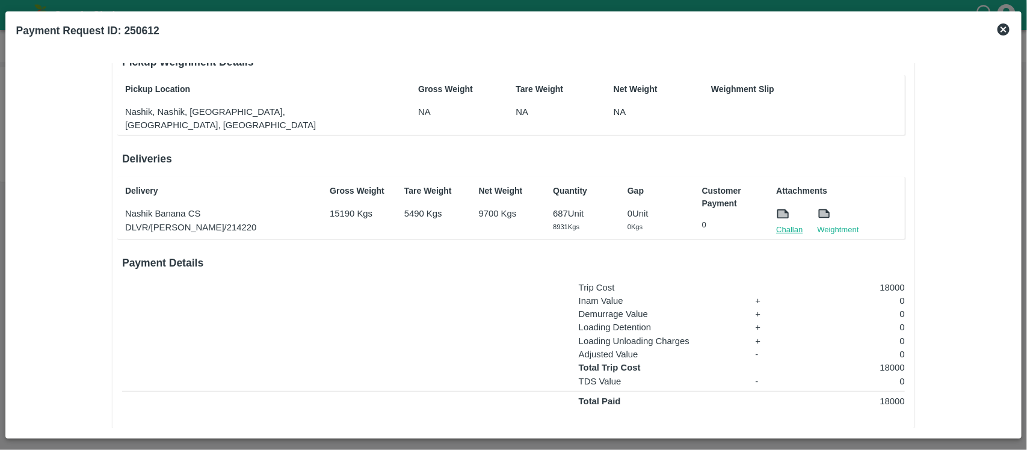
click at [787, 224] on link "Challan" at bounding box center [789, 230] width 26 height 12
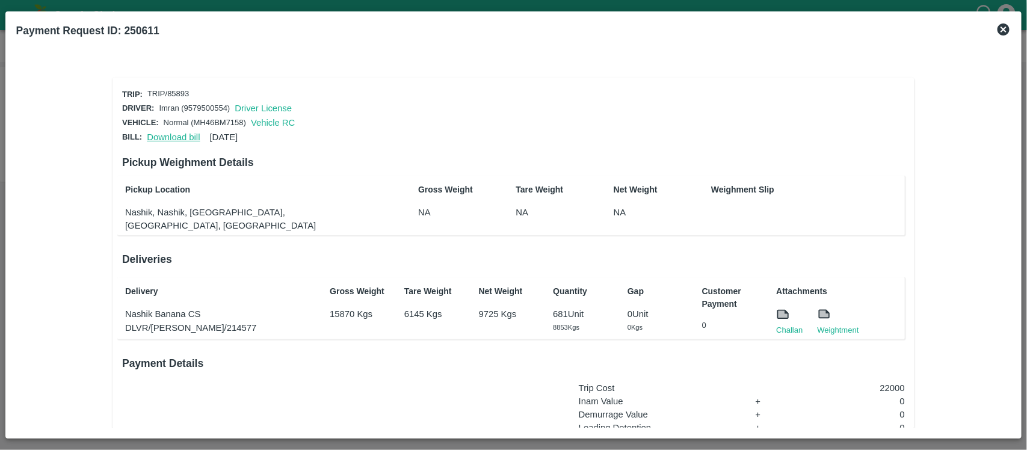
click at [165, 135] on link "Download bill" at bounding box center [173, 137] width 53 height 10
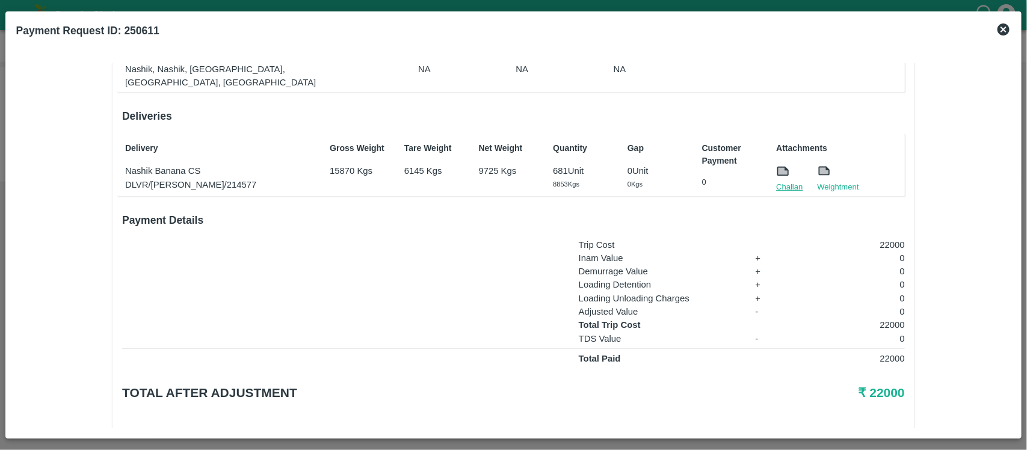
click at [776, 181] on link "Challan" at bounding box center [789, 187] width 26 height 12
click at [885, 318] on p "22000" at bounding box center [850, 324] width 109 height 13
copy p "22000"
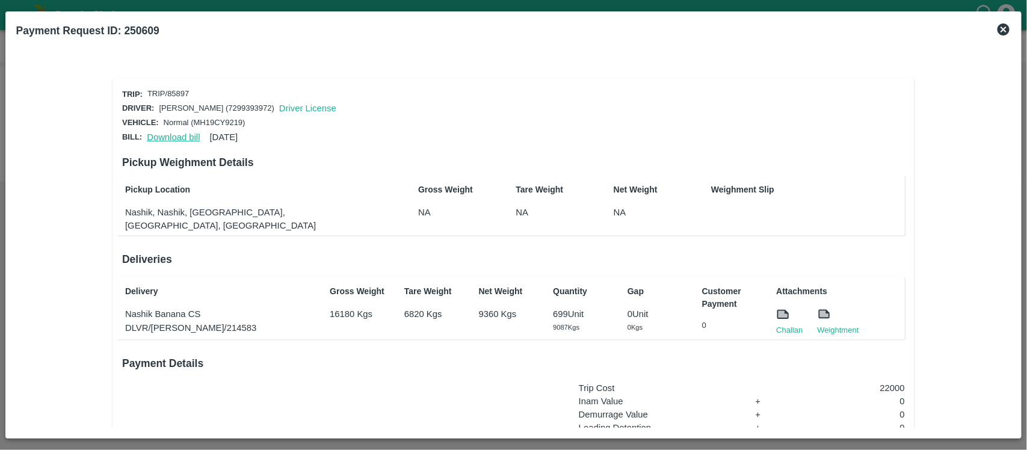
click at [179, 136] on link "Download bill" at bounding box center [173, 137] width 53 height 10
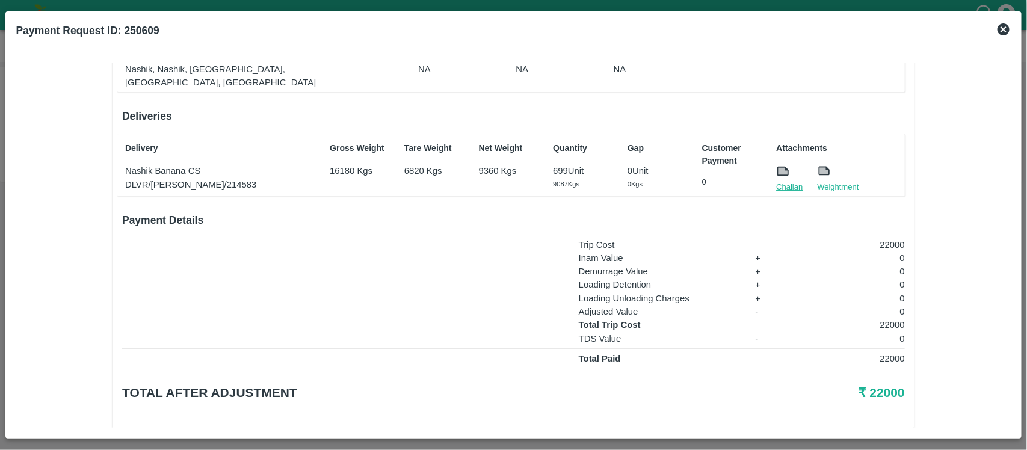
click at [784, 181] on link "Challan" at bounding box center [789, 187] width 26 height 12
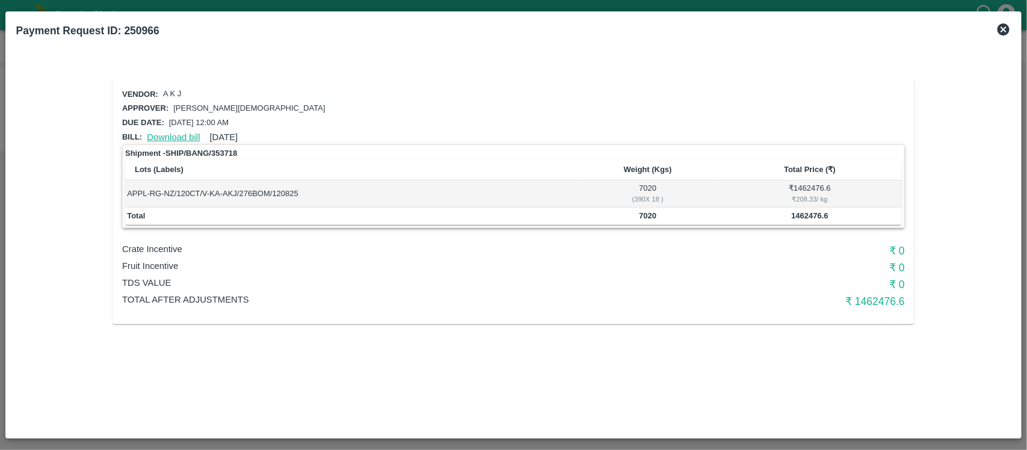
click at [176, 138] on link "Download bill" at bounding box center [173, 137] width 53 height 10
click at [171, 137] on link "Download bill" at bounding box center [173, 137] width 53 height 10
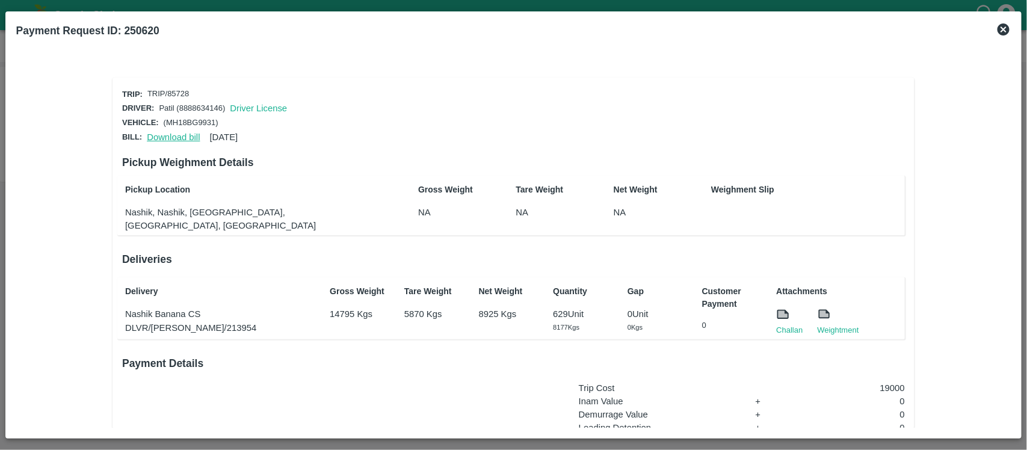
click at [176, 132] on link "Download bill" at bounding box center [173, 137] width 53 height 10
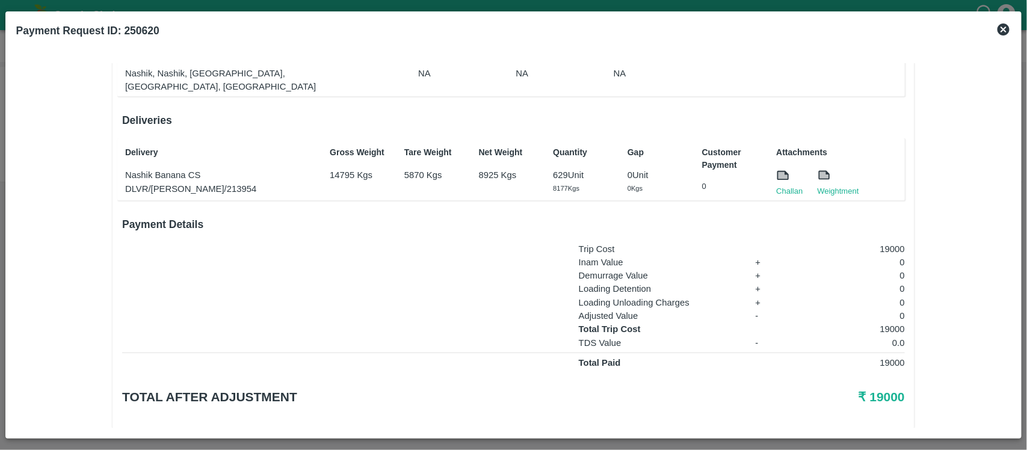
scroll to position [143, 0]
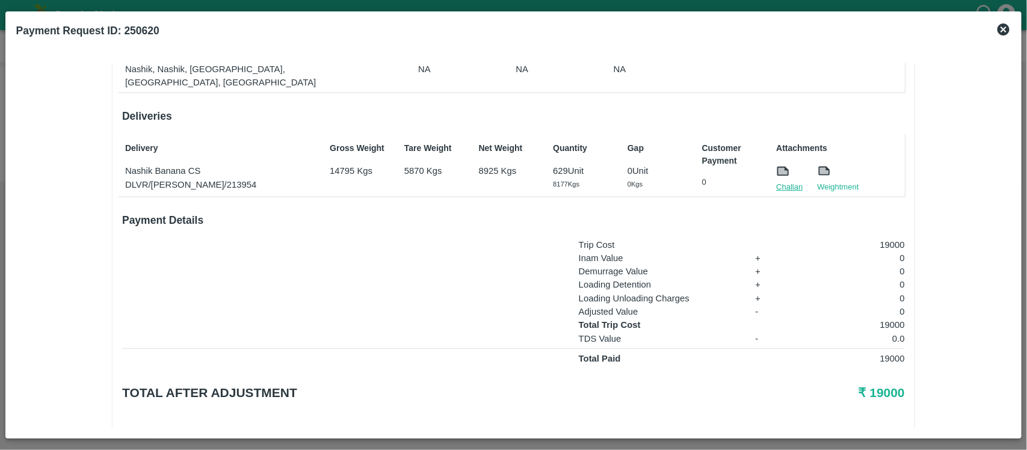
click at [795, 181] on link "Challan" at bounding box center [789, 187] width 26 height 12
